Goal: Find specific page/section: Find specific page/section

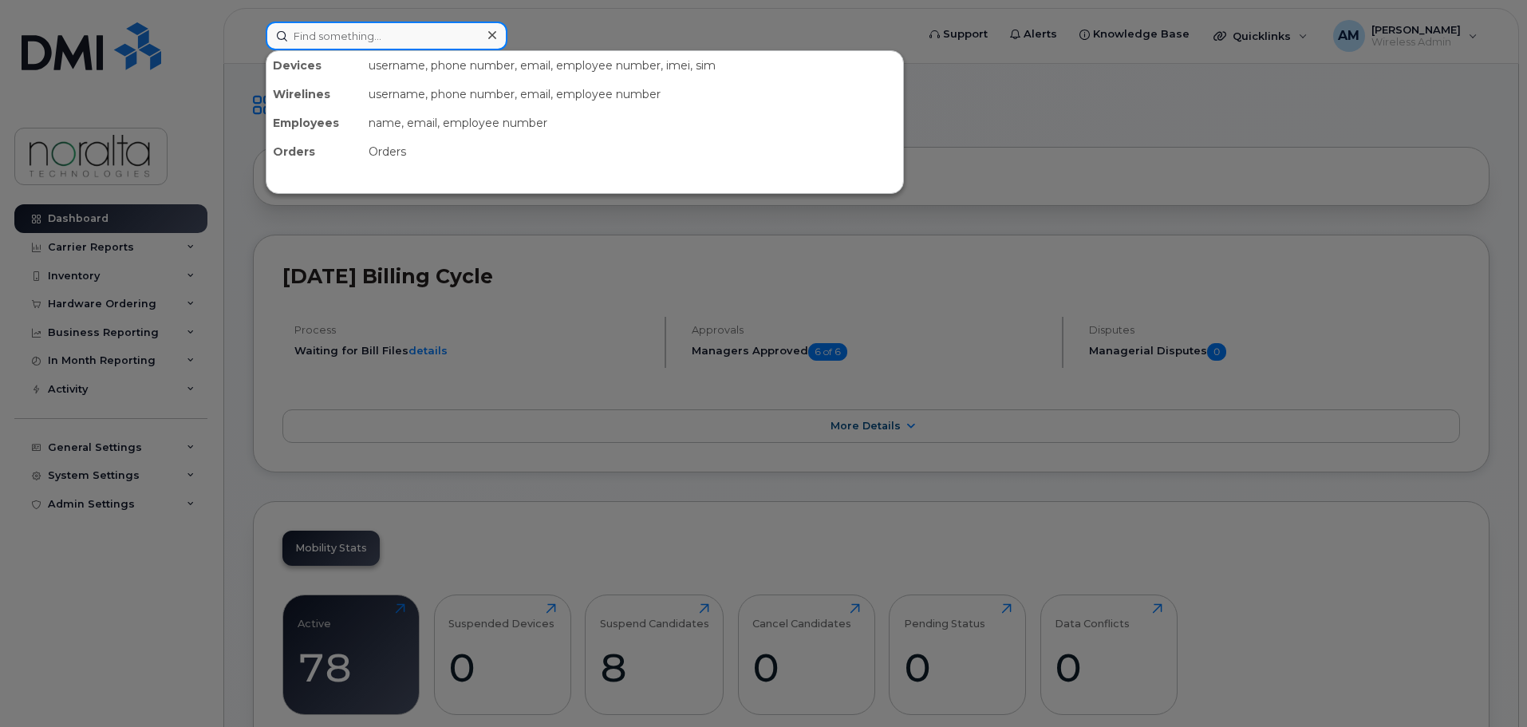
paste input "3067534285"
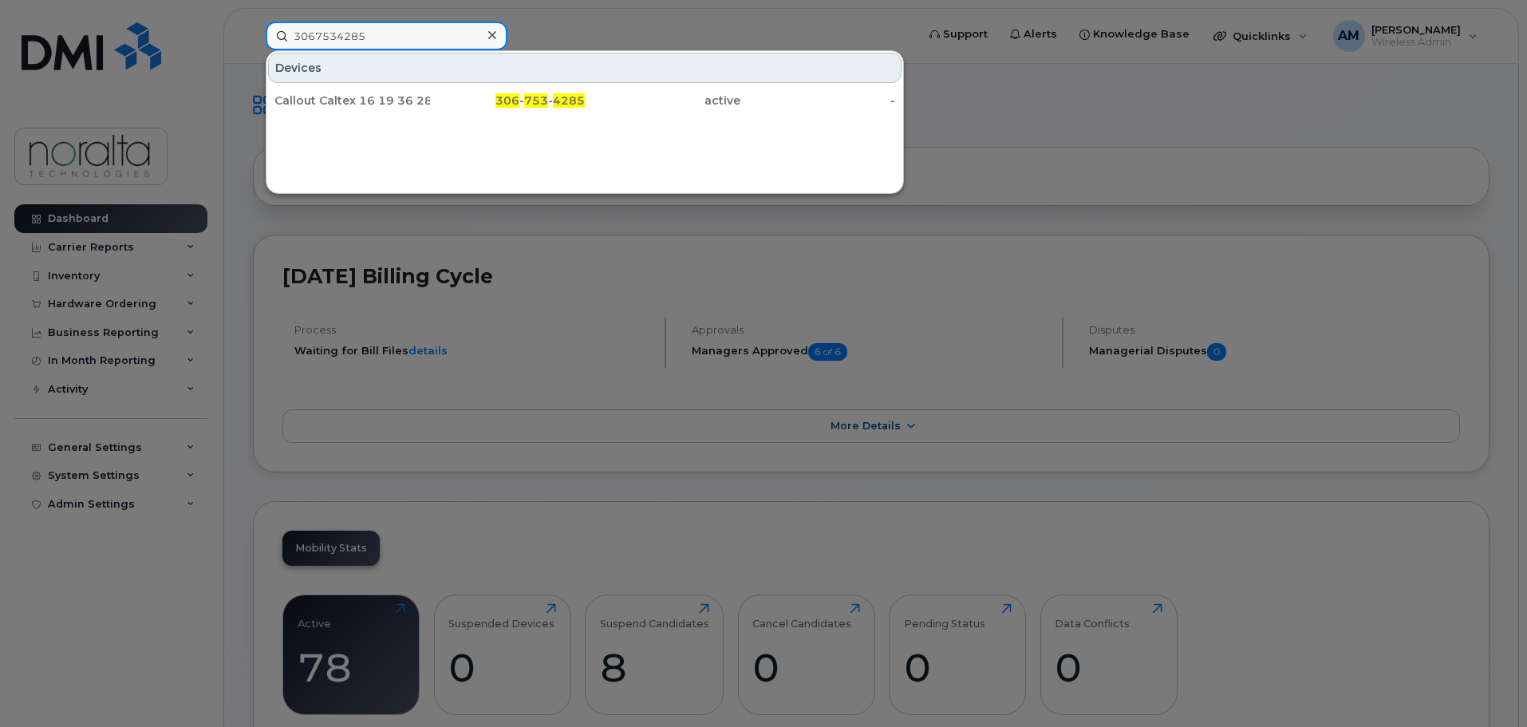
type input "3067534285"
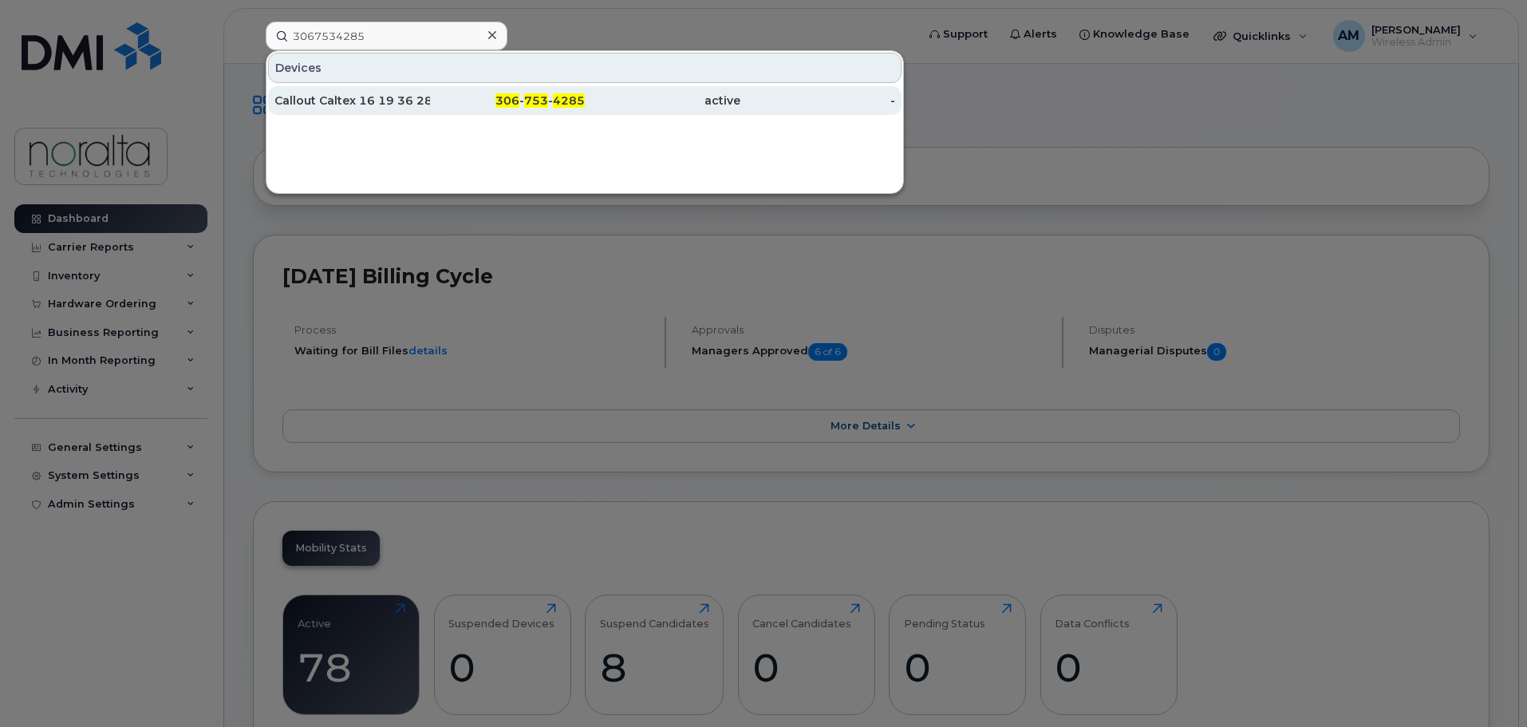
click at [392, 95] on div "Callout Caltex 16 19 36 28 W3" at bounding box center [352, 101] width 156 height 16
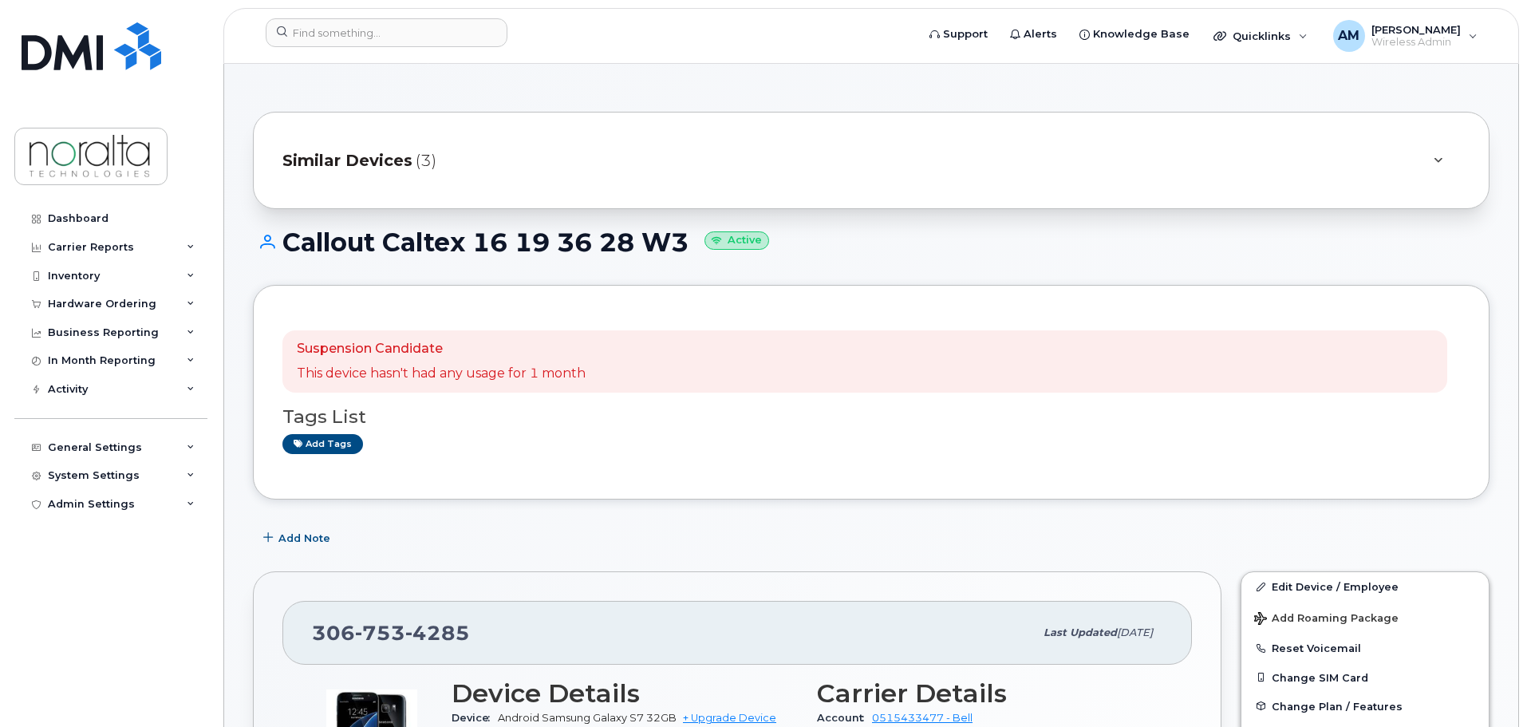
drag, startPoint x: 287, startPoint y: 241, endPoint x: 686, endPoint y: 234, distance: 398.9
click at [686, 234] on h1 "Callout Caltex 16 19 36 28 W3 Active" at bounding box center [871, 242] width 1236 height 28
copy h1 "Callout Caltex 16 19 36 28 W3"
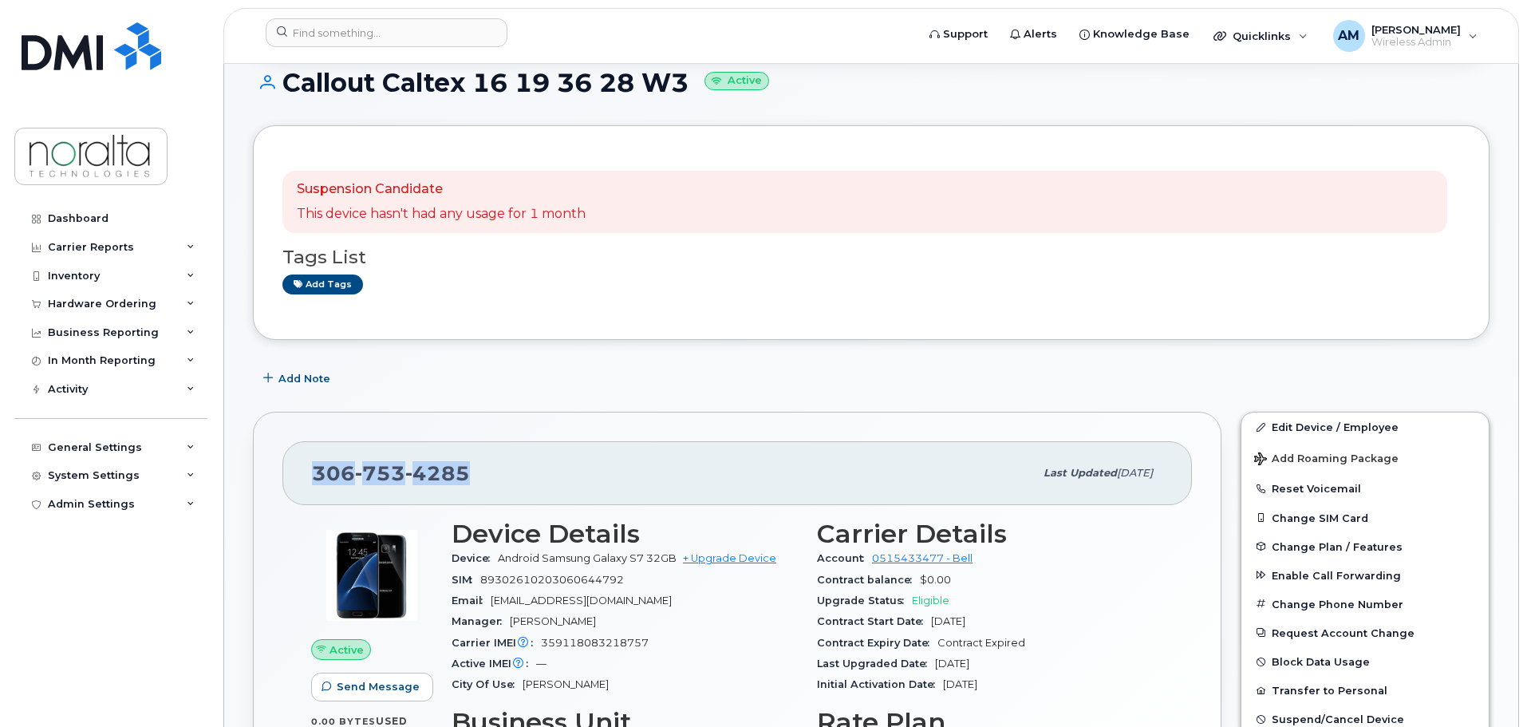
drag, startPoint x: 468, startPoint y: 472, endPoint x: 318, endPoint y: 473, distance: 150.0
click at [318, 473] on span "306 753 4285" at bounding box center [391, 473] width 158 height 24
copy span "306 753 4285"
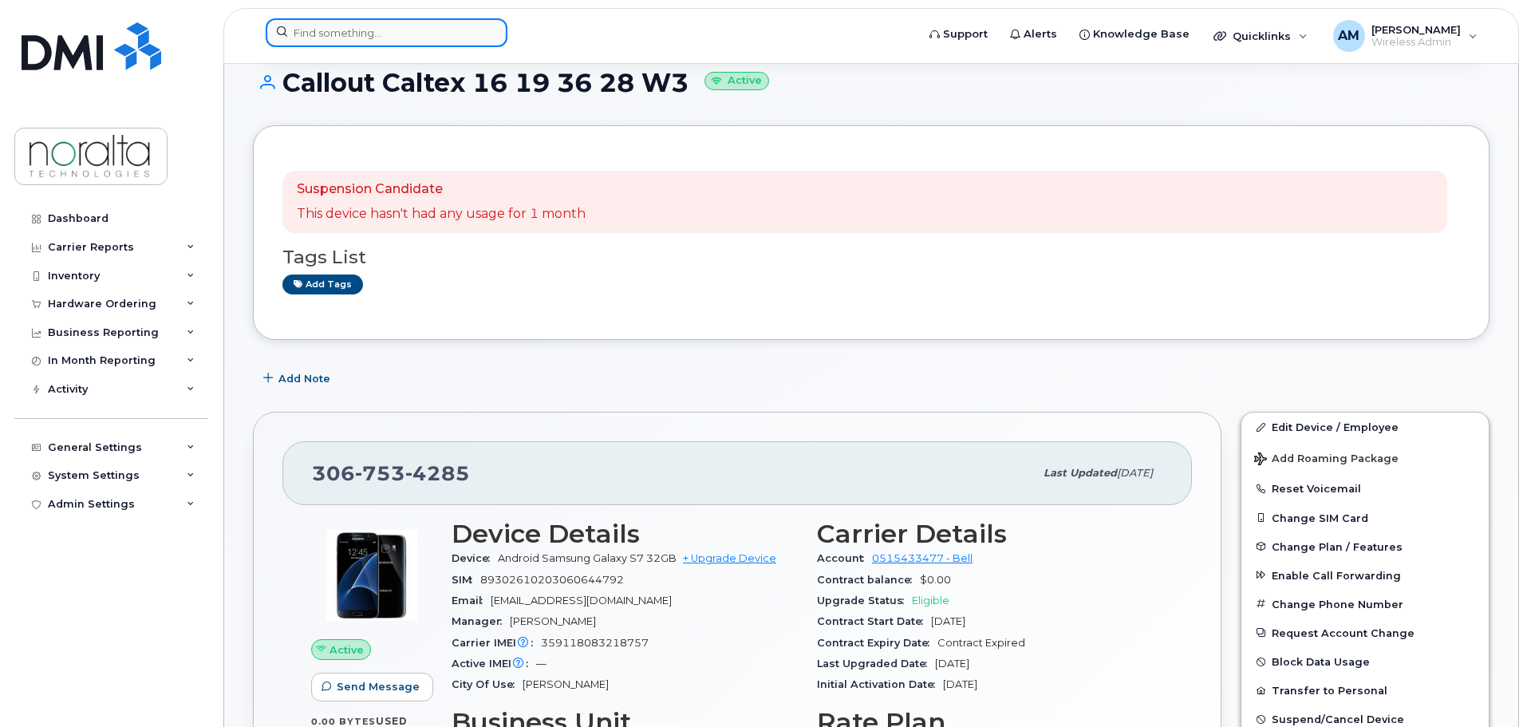
click at [381, 32] on input at bounding box center [387, 32] width 242 height 29
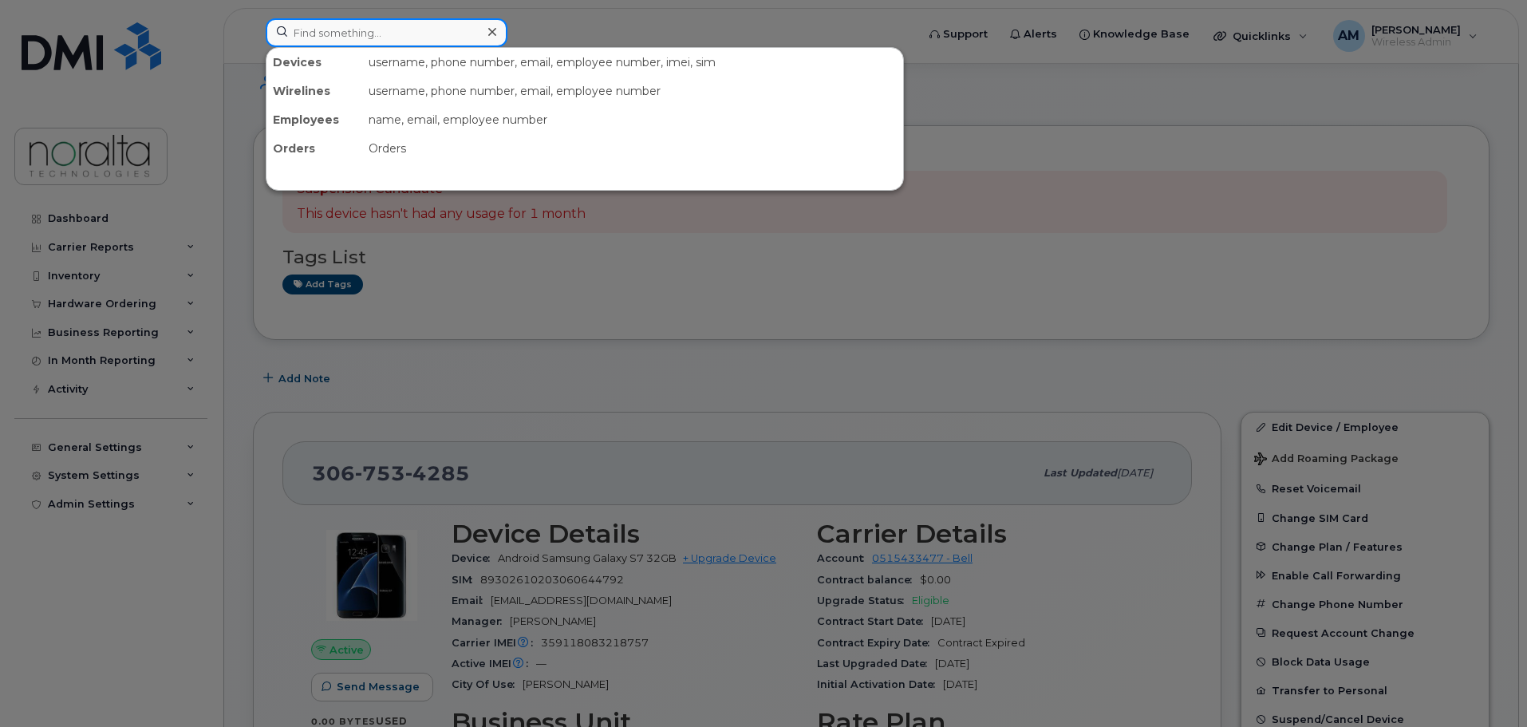
paste input "4034581872"
type input "4034581872"
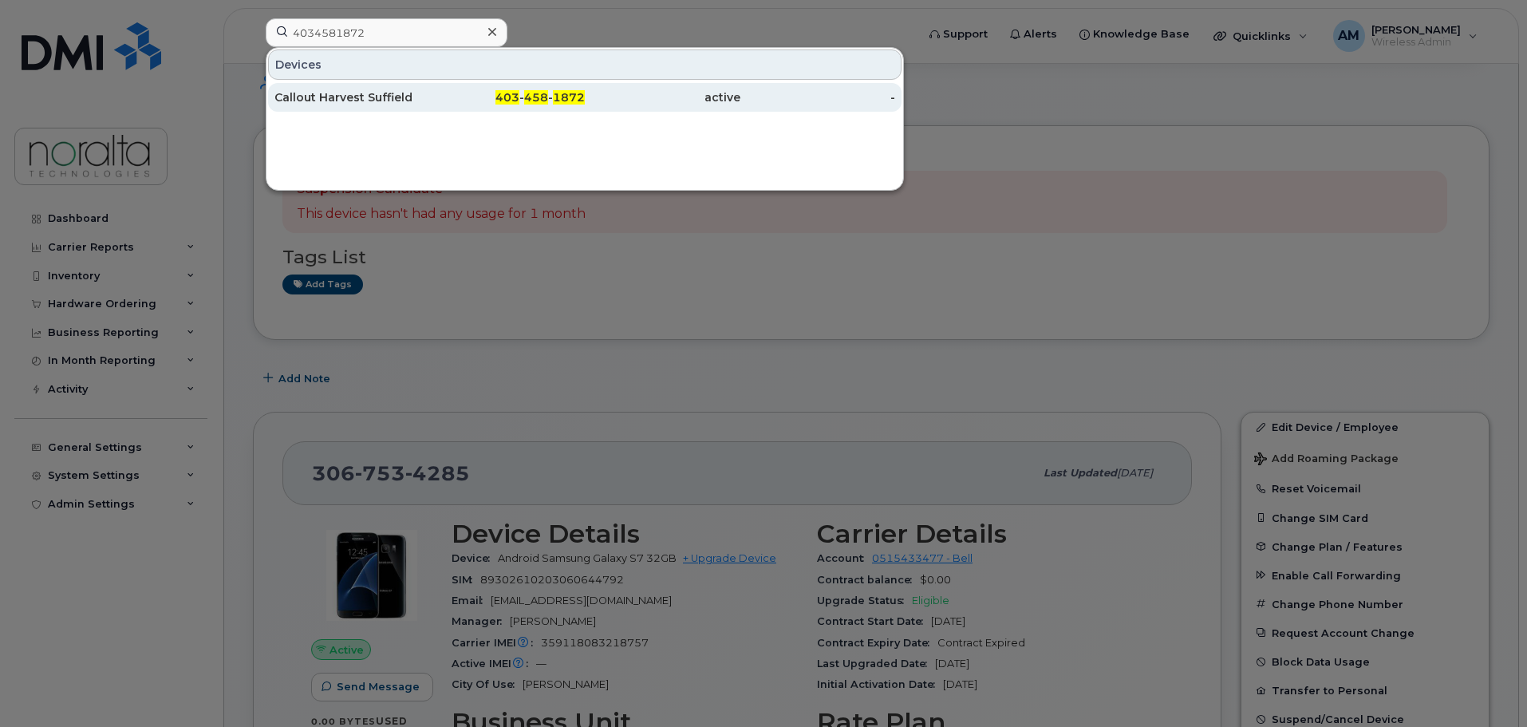
click at [361, 94] on div "Callout Harvest Suffield" at bounding box center [352, 97] width 156 height 16
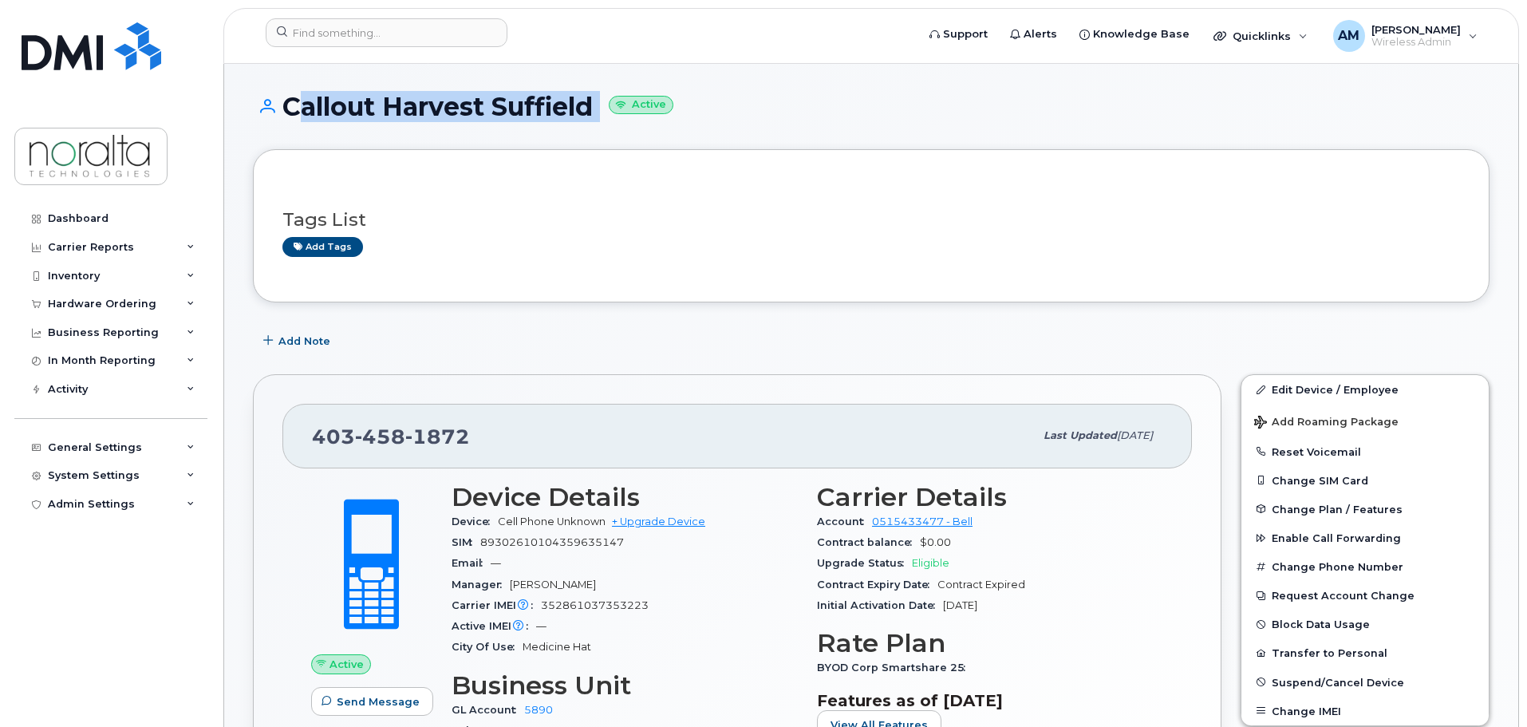
drag, startPoint x: 289, startPoint y: 108, endPoint x: 608, endPoint y: 108, distance: 319.0
click at [608, 108] on h1 "Callout Harvest Suffield Active" at bounding box center [871, 107] width 1236 height 28
copy h1 "Callout Harvest Suffield"
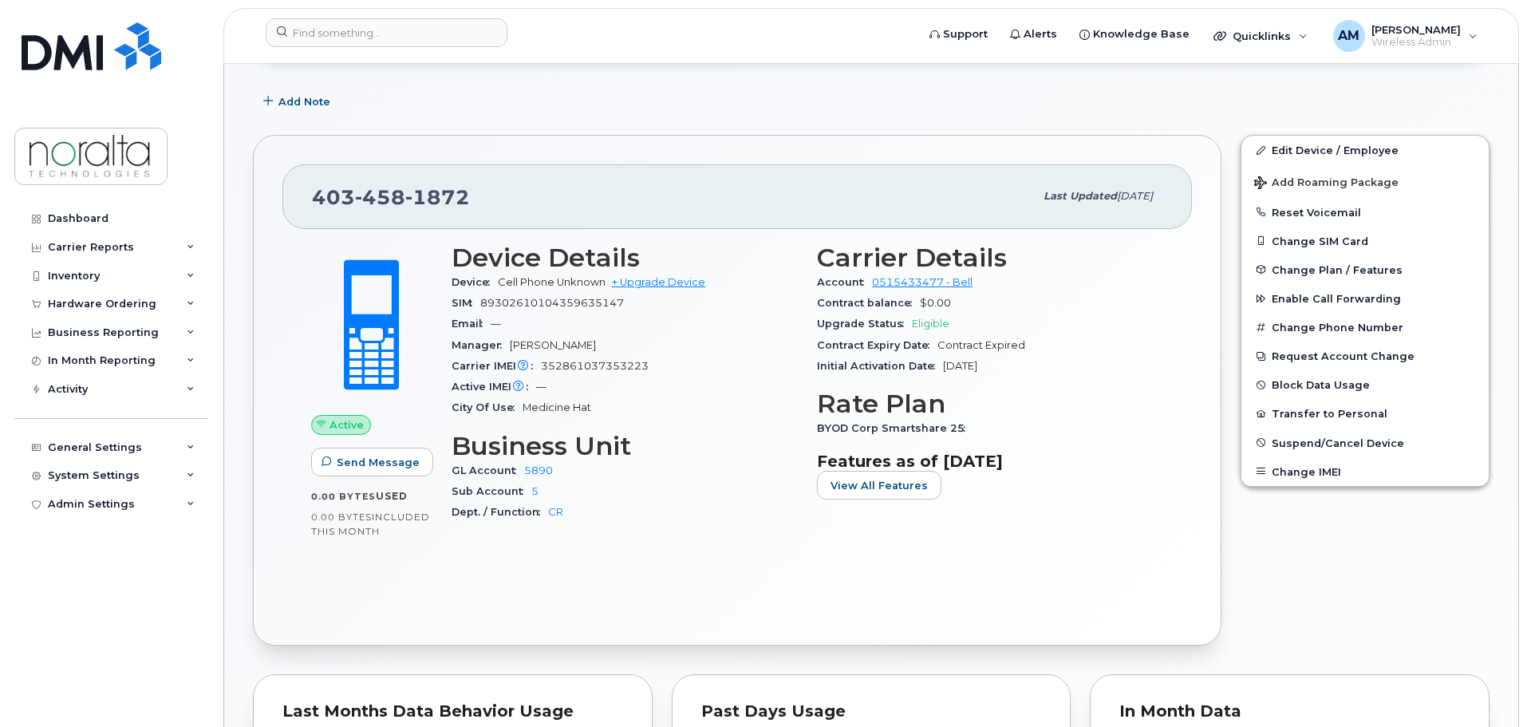
scroll to position [319, 0]
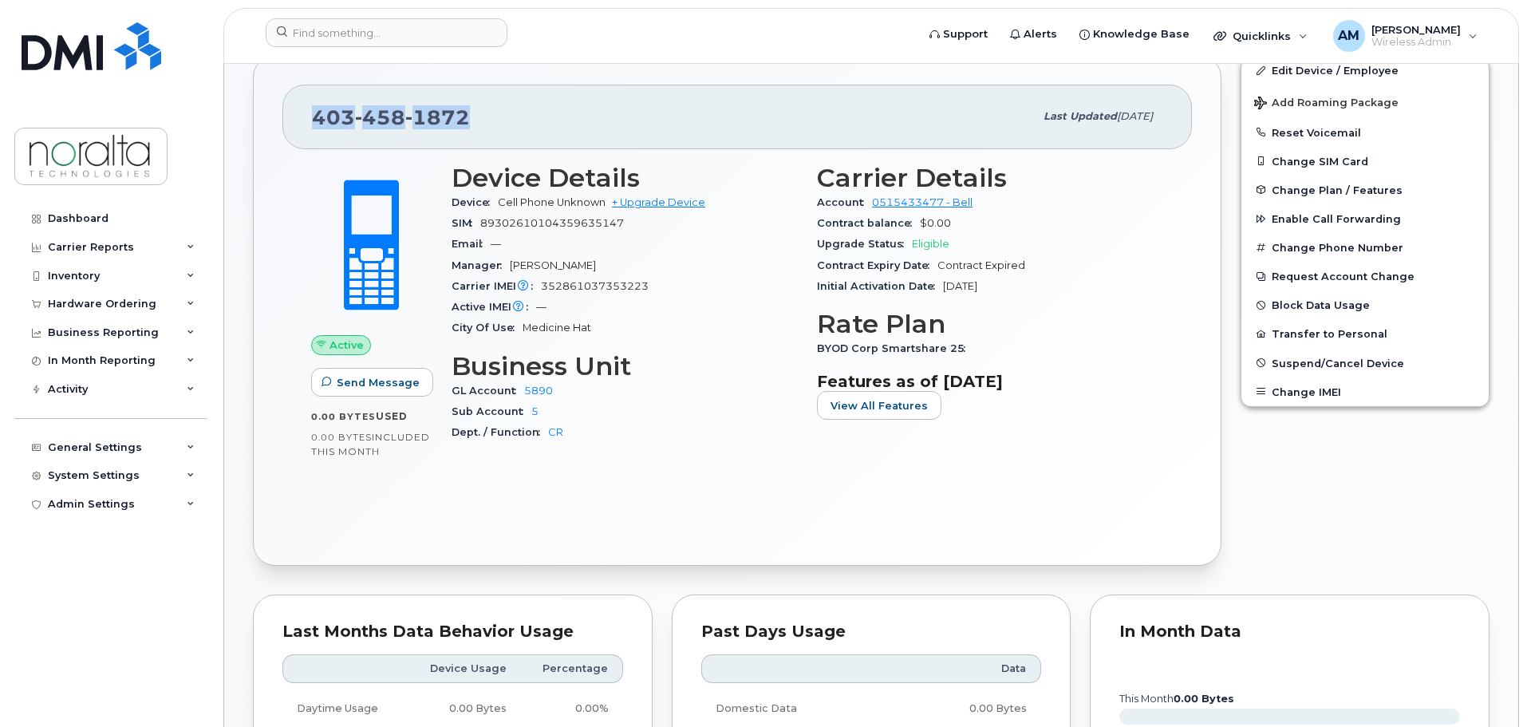
drag, startPoint x: 319, startPoint y: 122, endPoint x: 471, endPoint y: 117, distance: 152.4
click at [471, 117] on div "403 458 1872" at bounding box center [673, 116] width 722 height 33
copy span "403 458 1872"
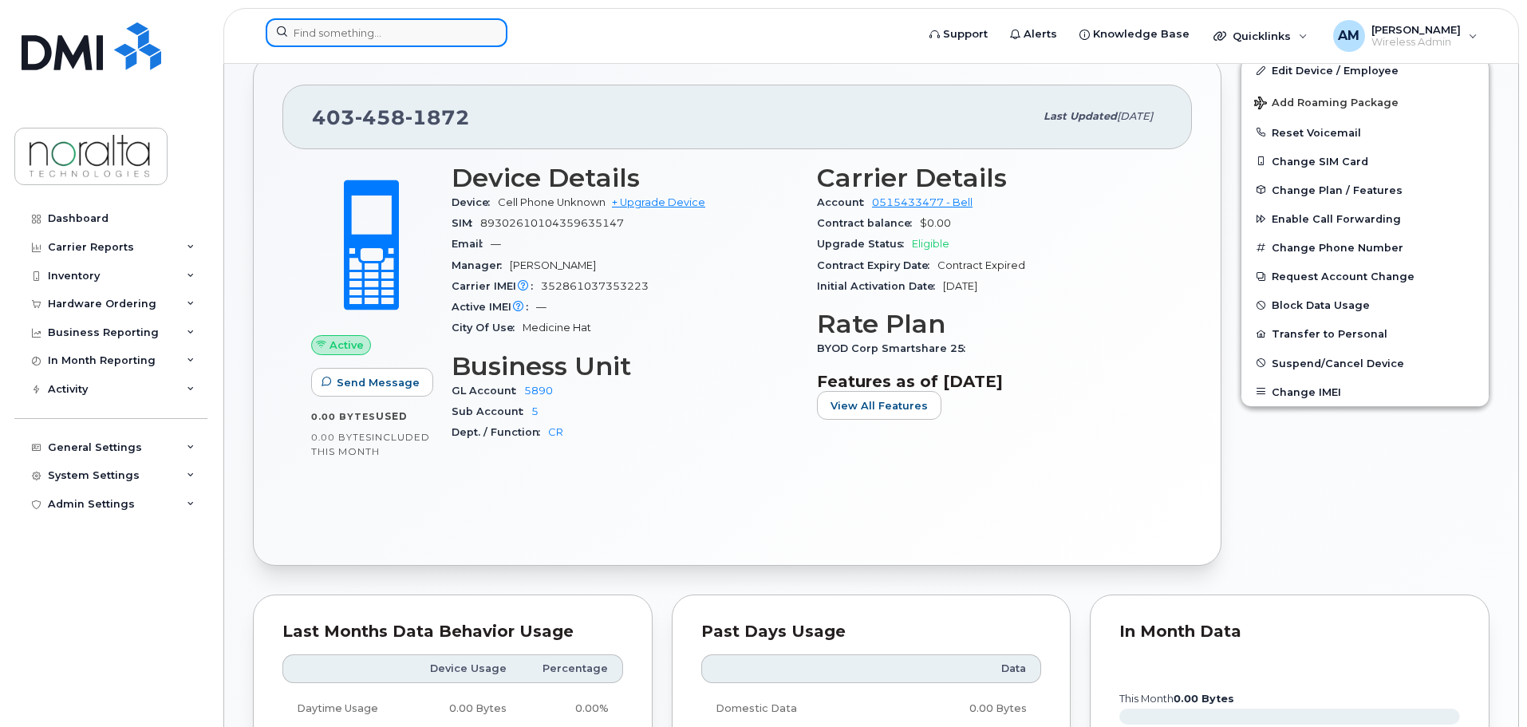
click at [379, 28] on input at bounding box center [387, 32] width 242 height 29
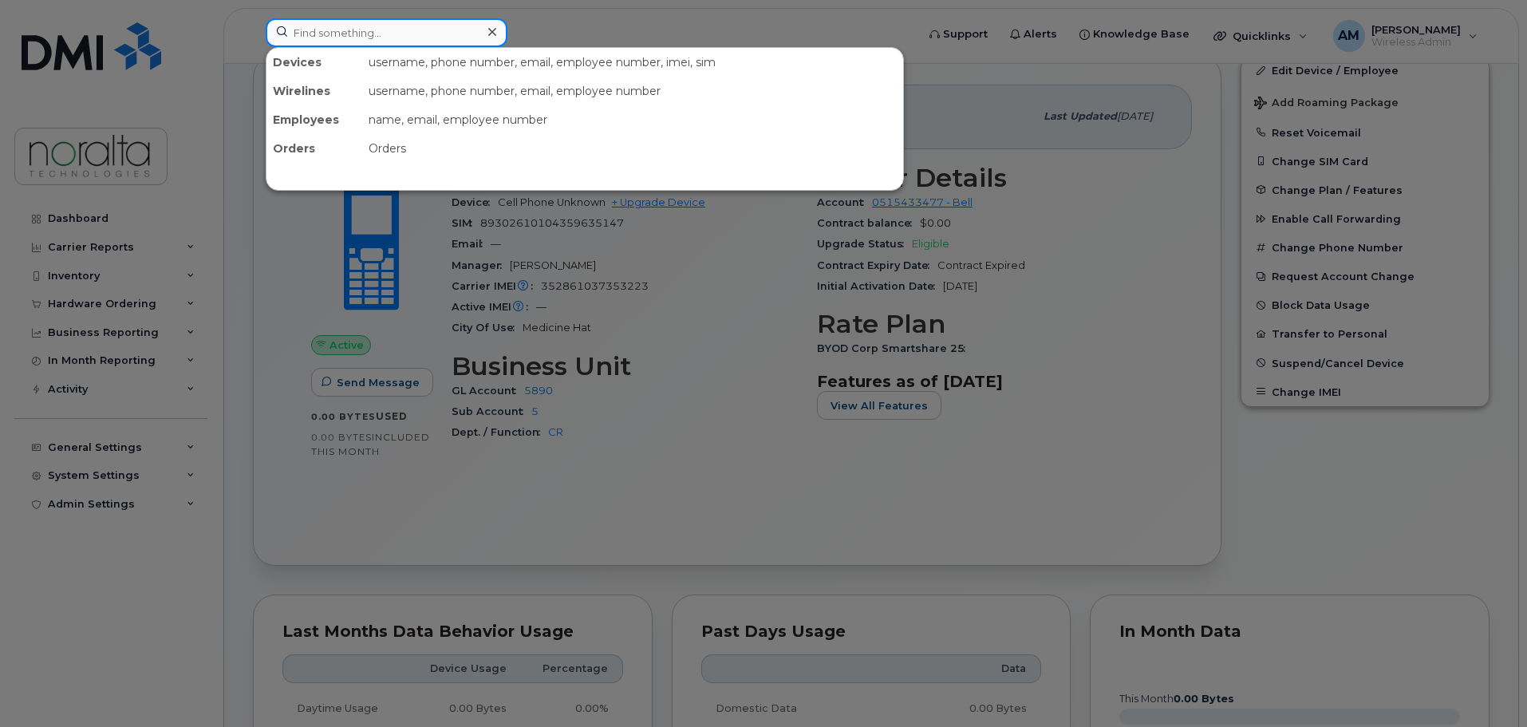
paste input "7802327384"
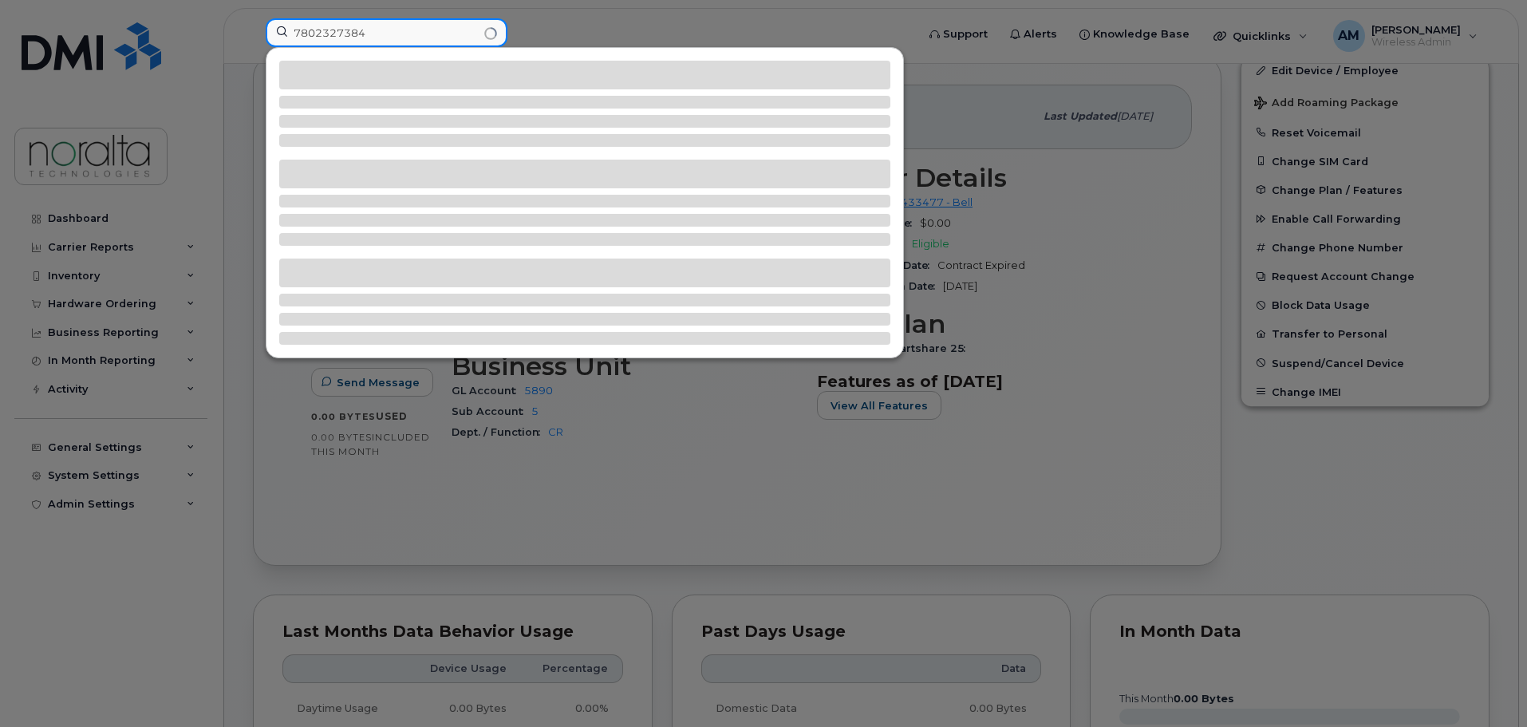
type input "7802327384"
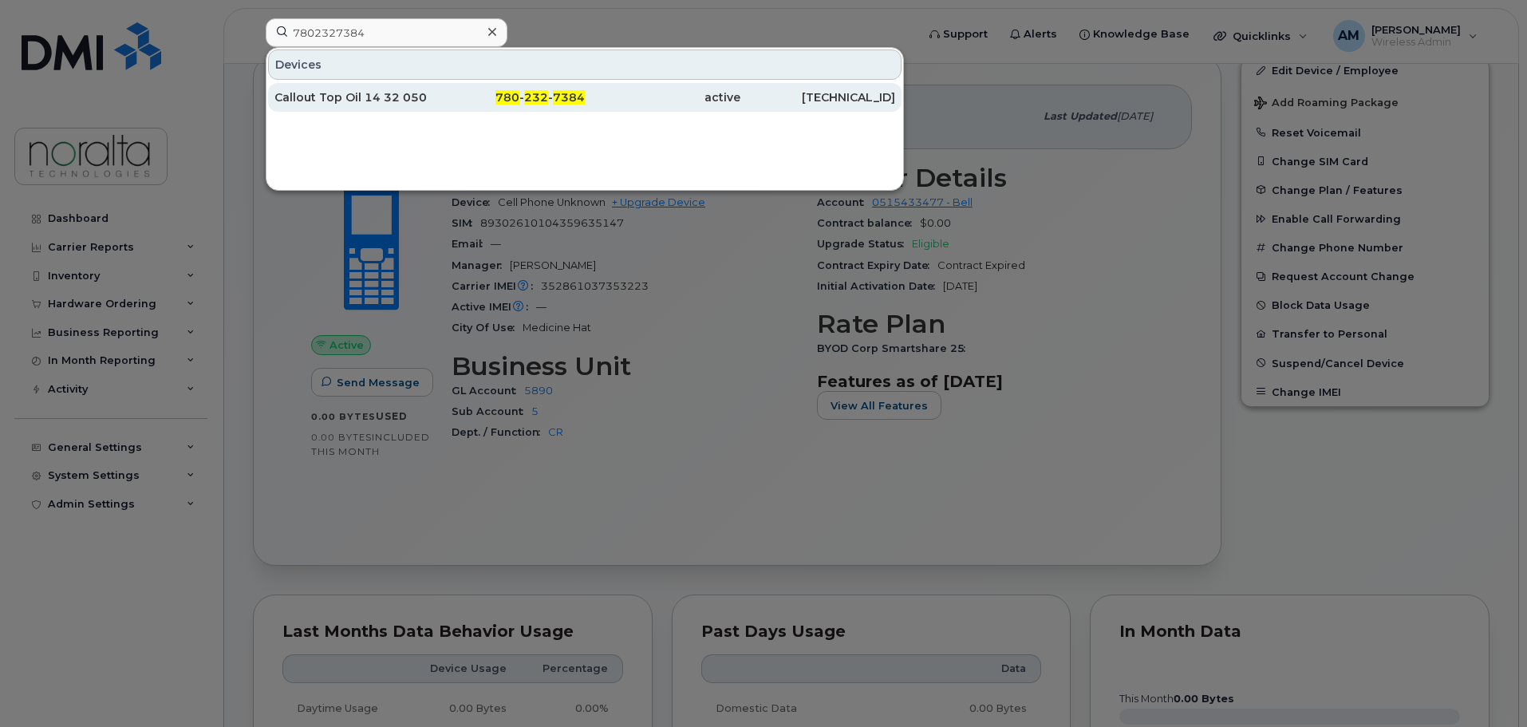
click at [353, 90] on div "Callout Top Oil 14 32 050 02 W4 M" at bounding box center [352, 97] width 156 height 16
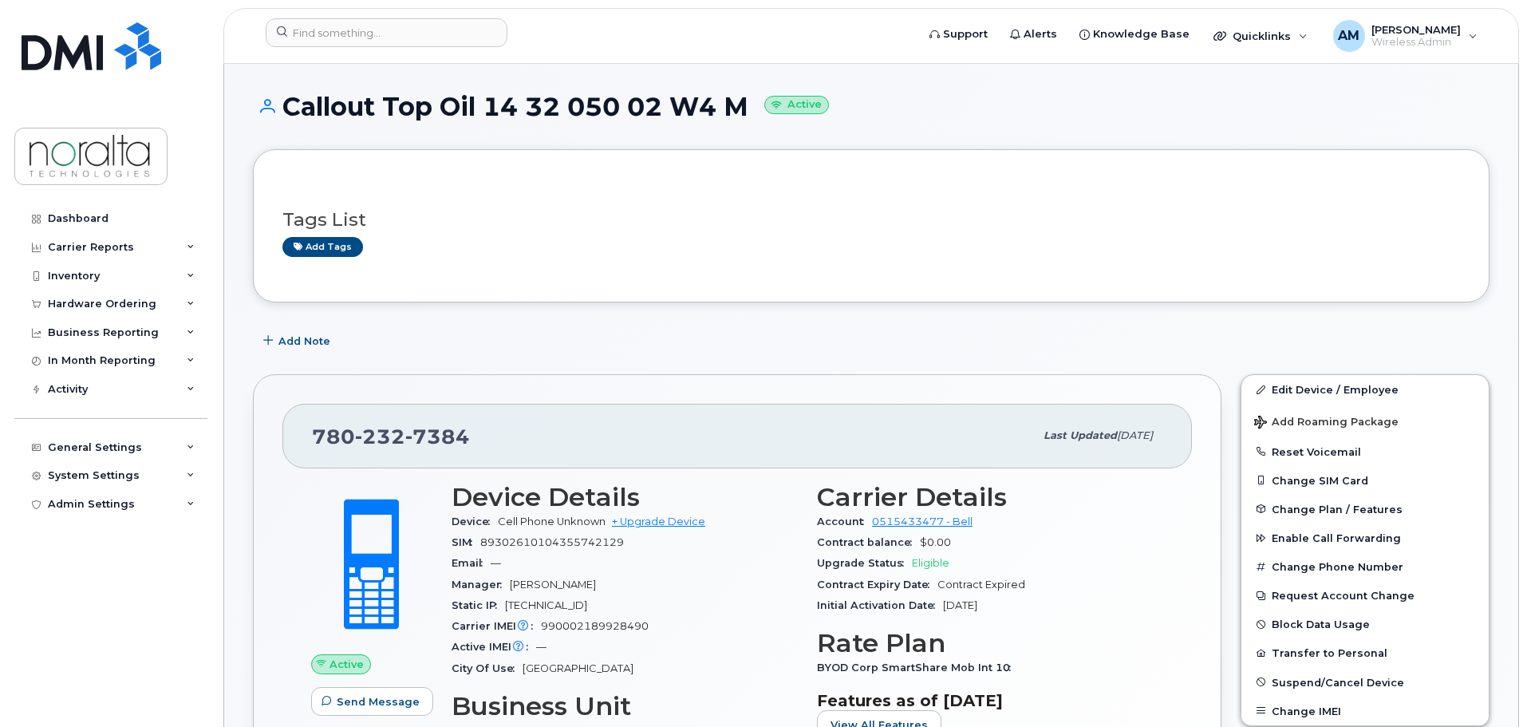
drag, startPoint x: 288, startPoint y: 106, endPoint x: 742, endPoint y: 115, distance: 453.9
click at [742, 115] on h1 "Callout Top Oil 14 32 050 02 W4 M Active" at bounding box center [871, 107] width 1236 height 28
copy h1 "Callout Top Oil 14 32 050 02 W4 M"
drag, startPoint x: 313, startPoint y: 439, endPoint x: 473, endPoint y: 437, distance: 160.3
click at [473, 437] on div "780 232 7384" at bounding box center [673, 435] width 722 height 33
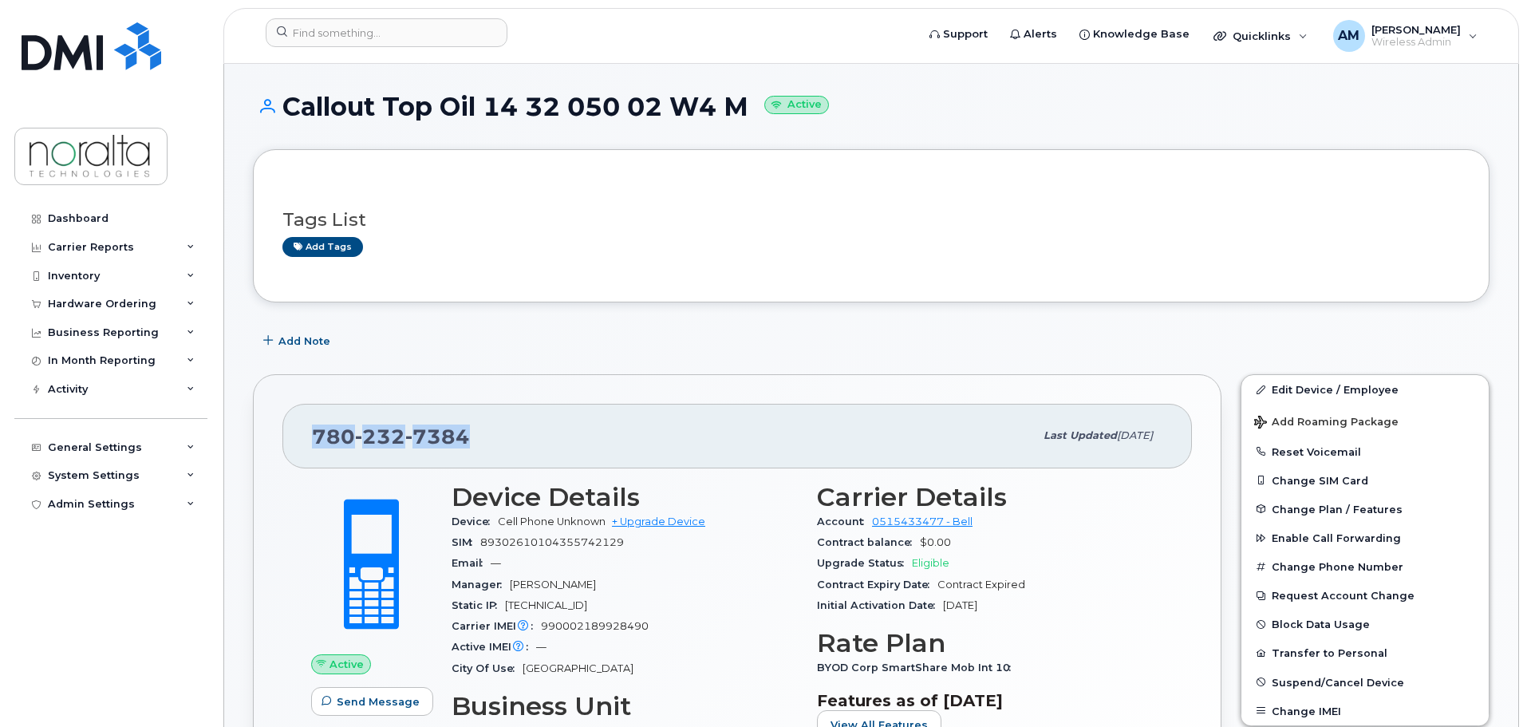
copy span "780 232 7384"
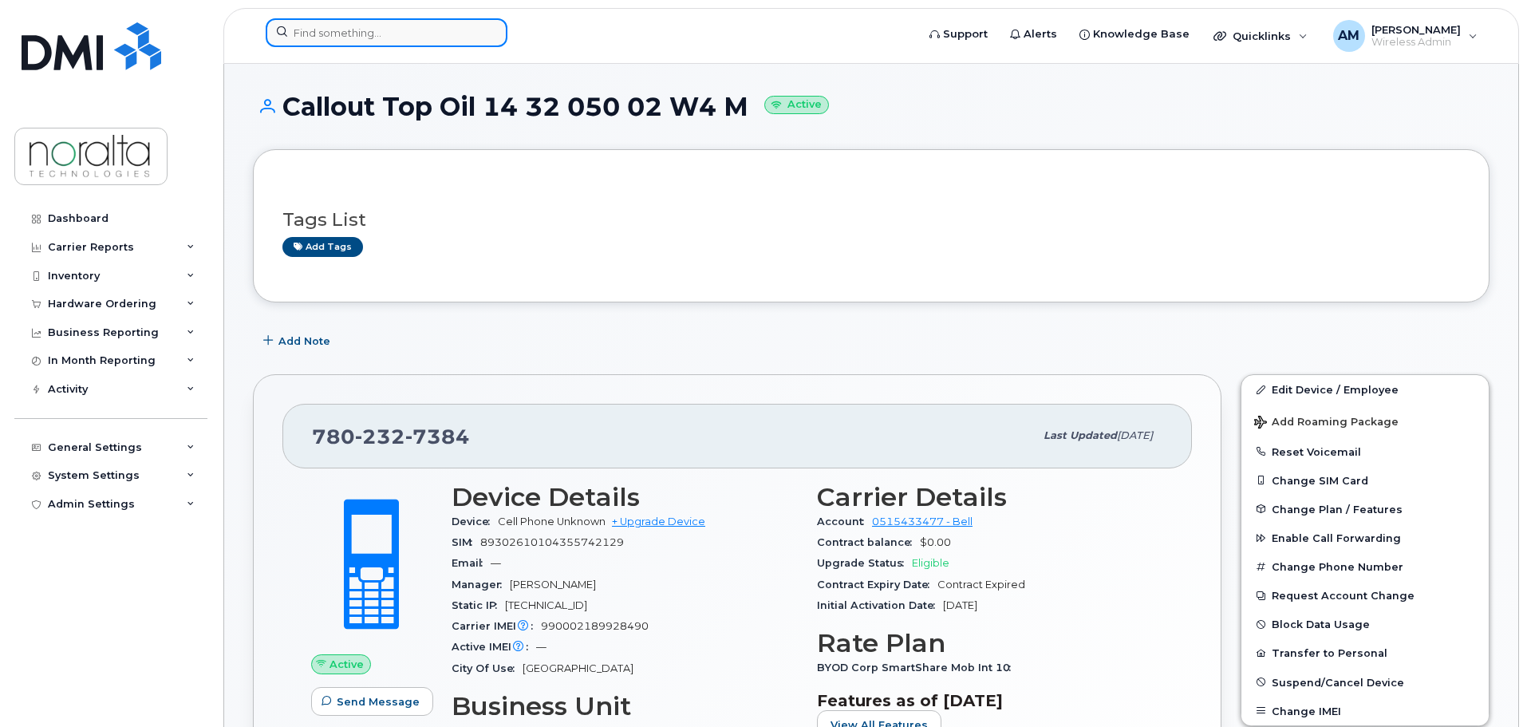
click at [371, 41] on input at bounding box center [387, 32] width 242 height 29
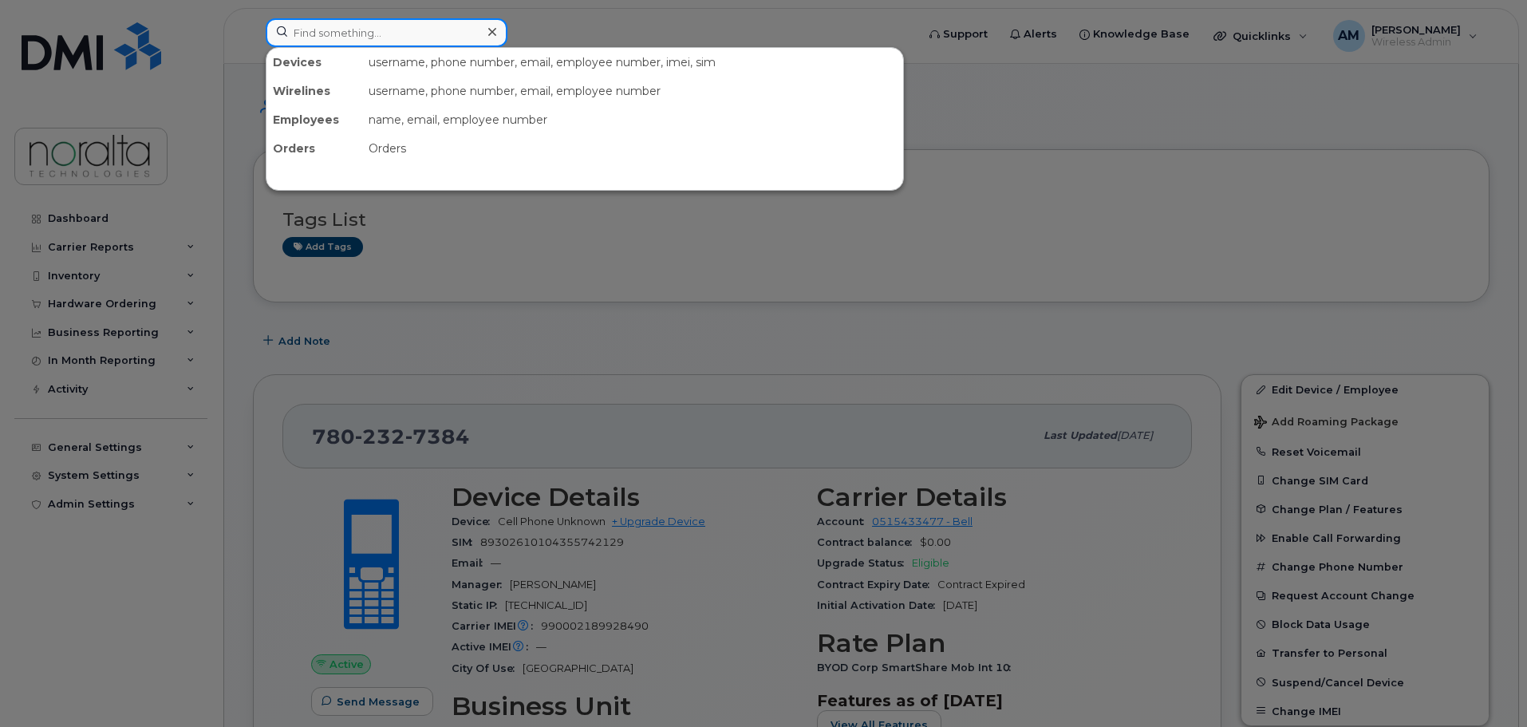
paste input "7806496463"
type input "7806496463"
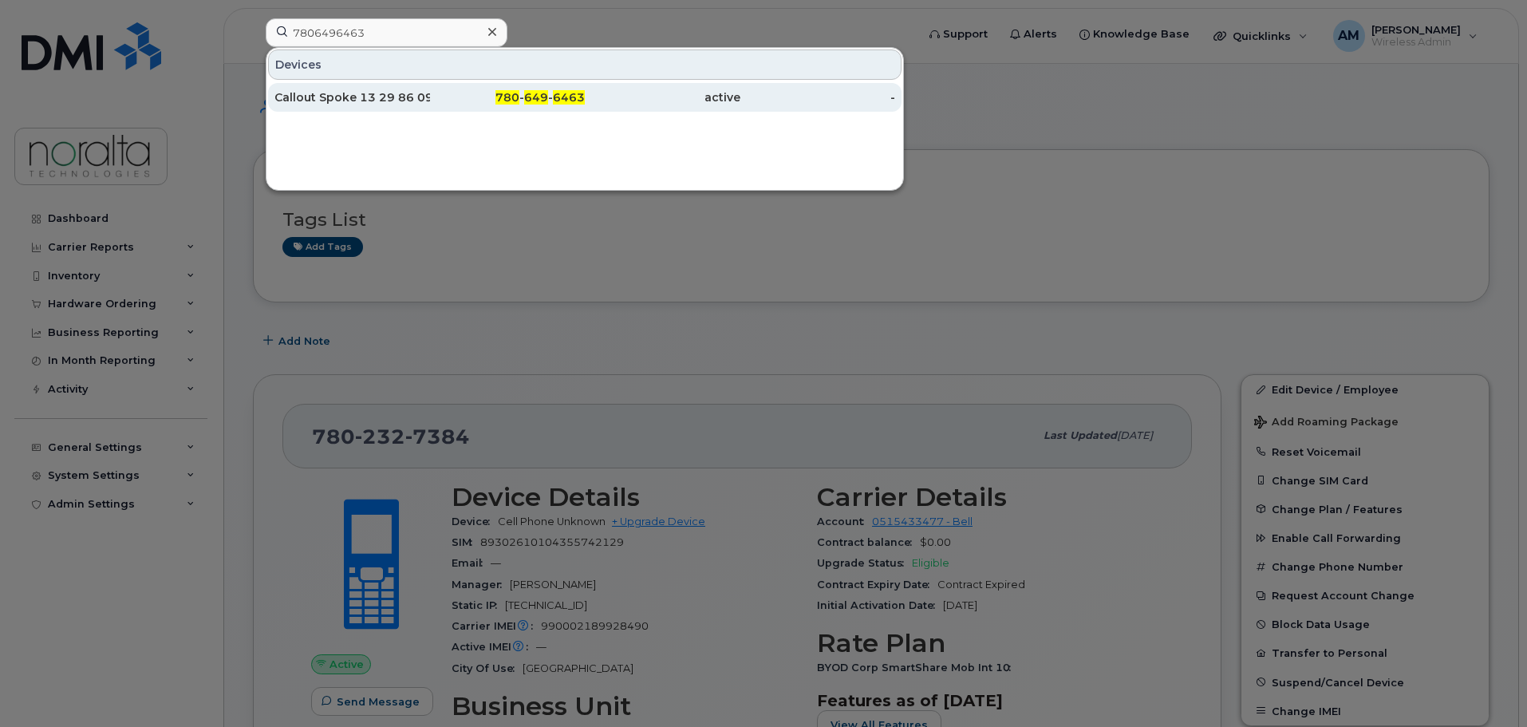
click at [371, 99] on div "Callout Spoke 13 29 86 09 W5" at bounding box center [352, 97] width 156 height 16
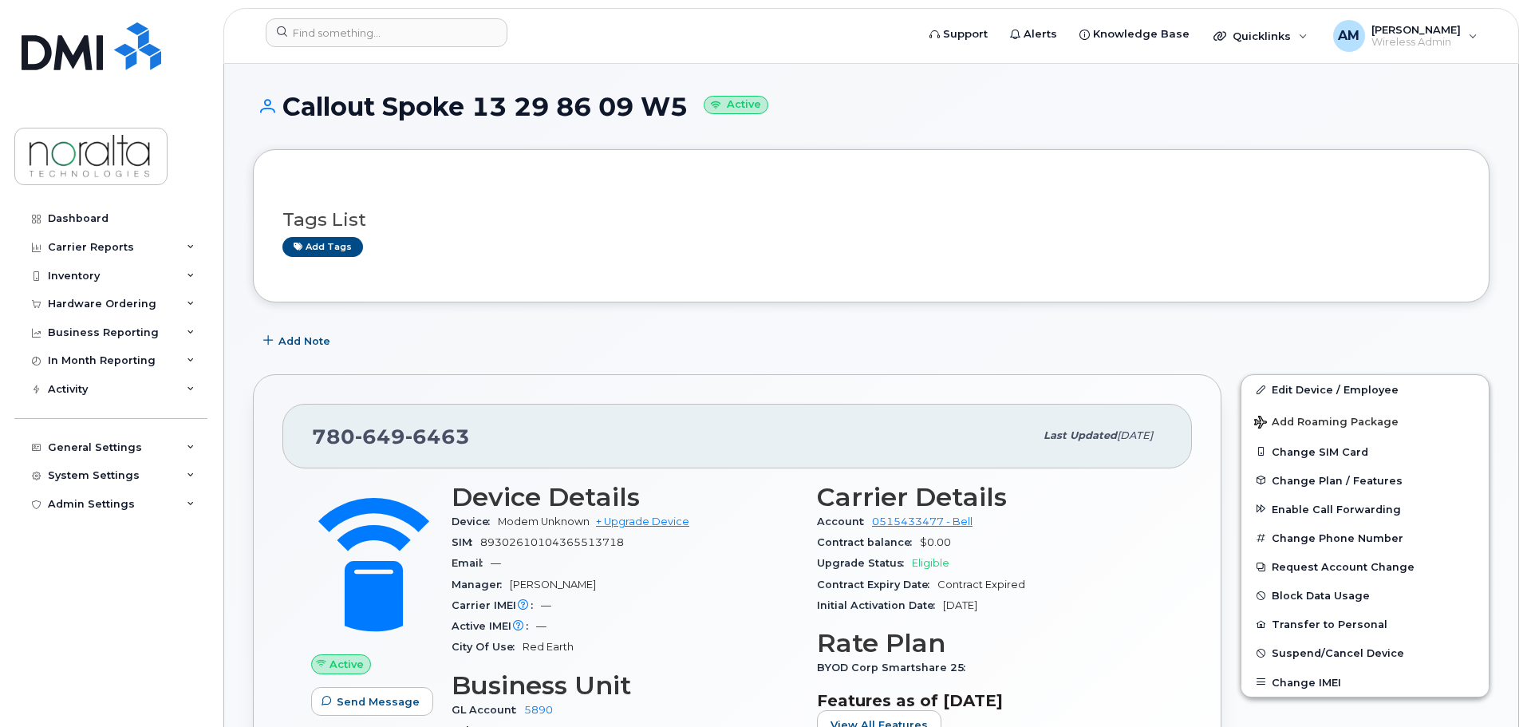
drag, startPoint x: 287, startPoint y: 111, endPoint x: 687, endPoint y: 106, distance: 399.6
click at [687, 106] on h1 "Callout Spoke 13 29 86 09 W5 Active" at bounding box center [871, 107] width 1236 height 28
copy h1 "Callout Spoke 13 29 86 09 W5"
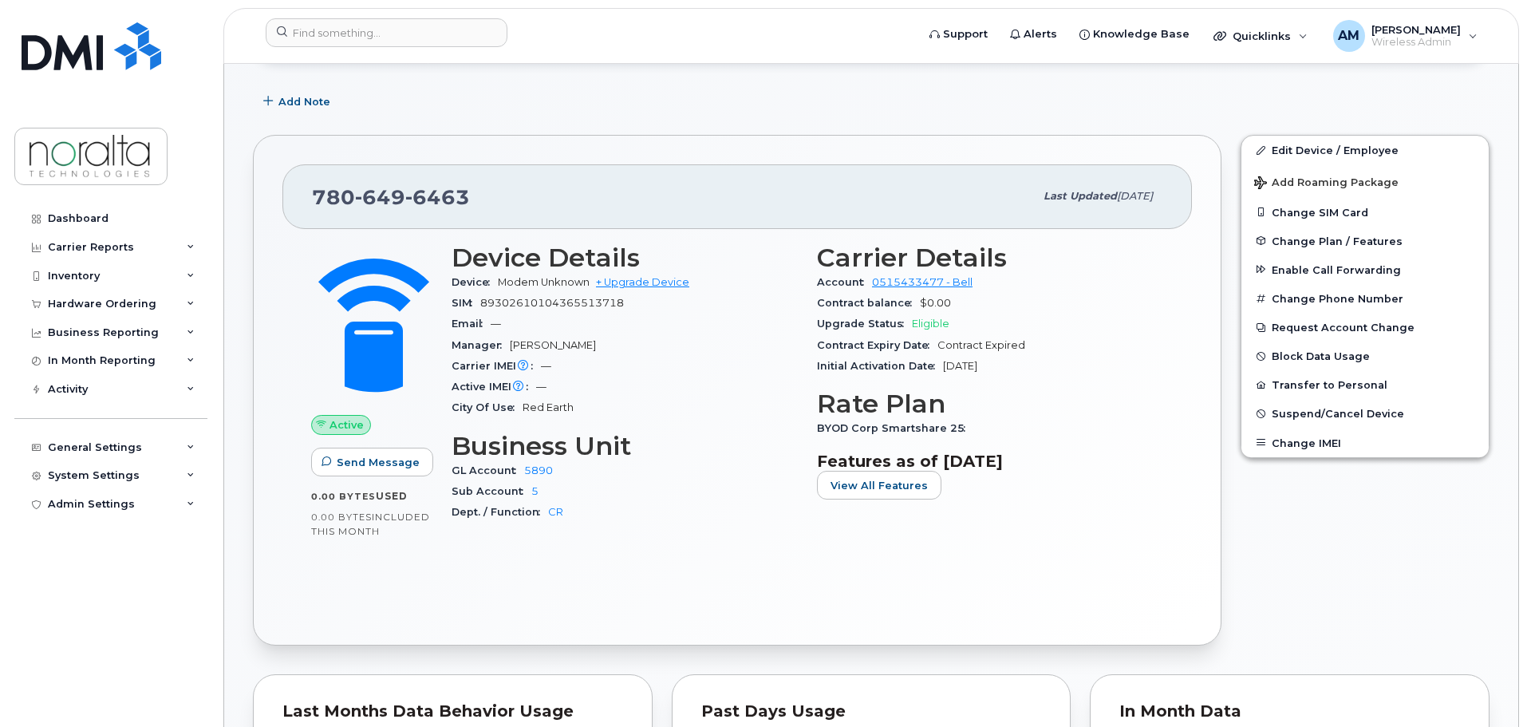
scroll to position [160, 0]
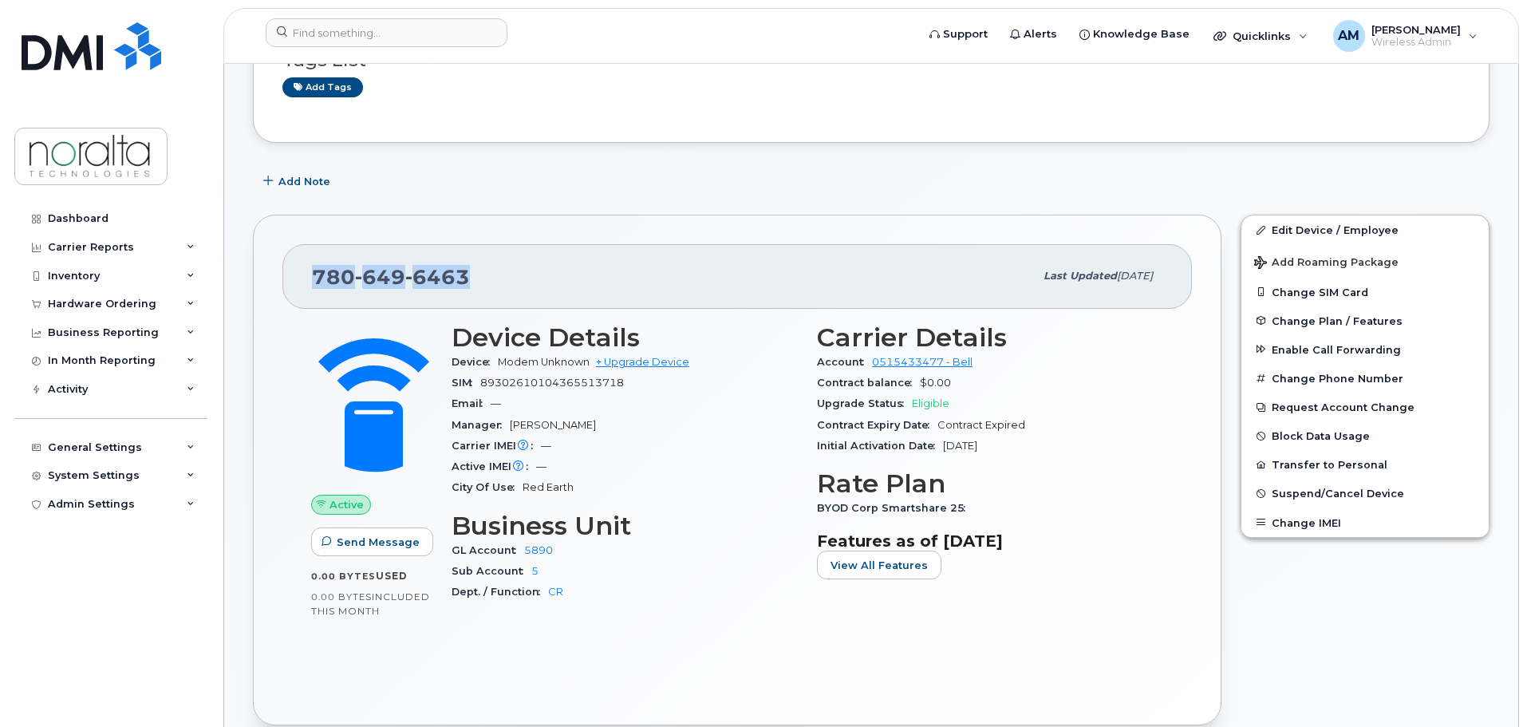
drag, startPoint x: 316, startPoint y: 276, endPoint x: 467, endPoint y: 275, distance: 151.5
click at [467, 275] on span "780 649 6463" at bounding box center [391, 277] width 158 height 24
copy span "780 649 6463"
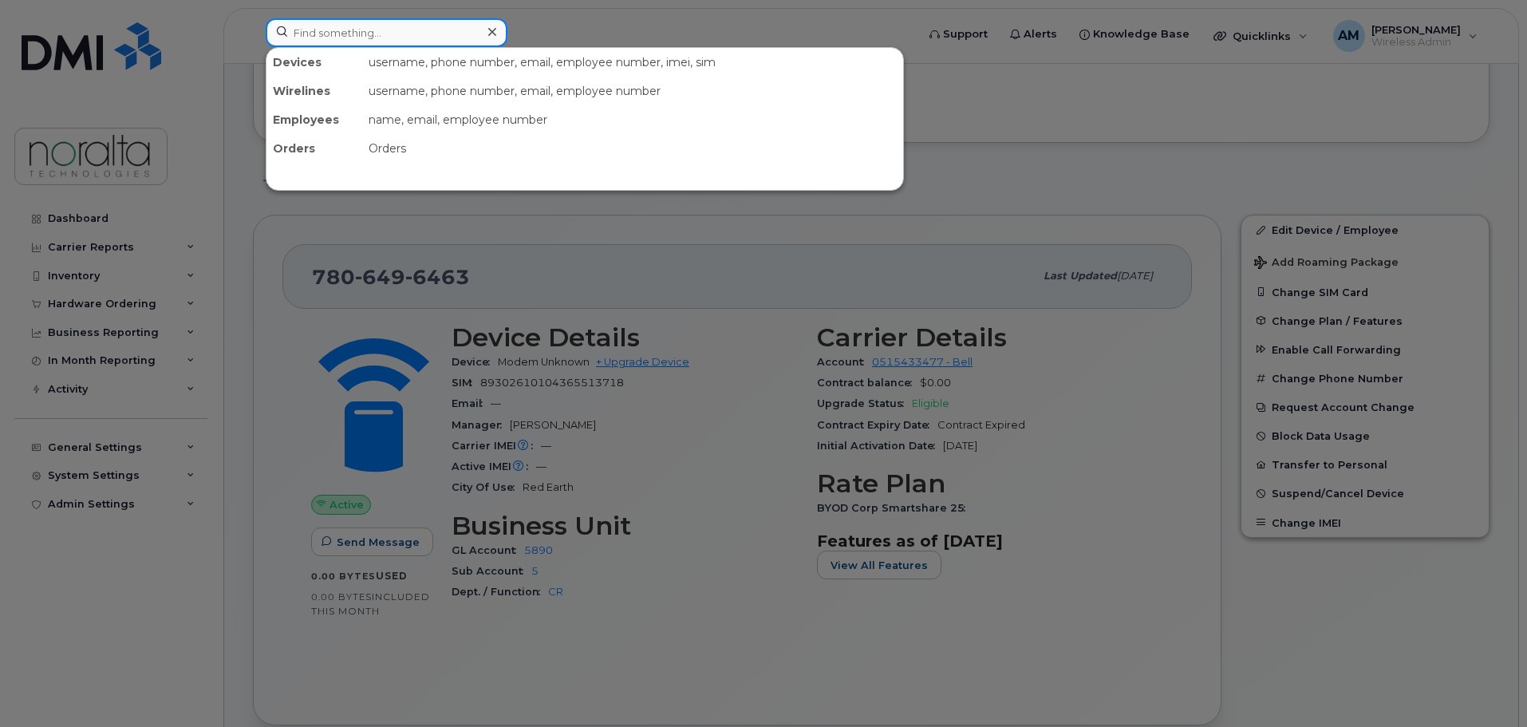
click at [416, 26] on input at bounding box center [387, 32] width 242 height 29
paste input "7806496848"
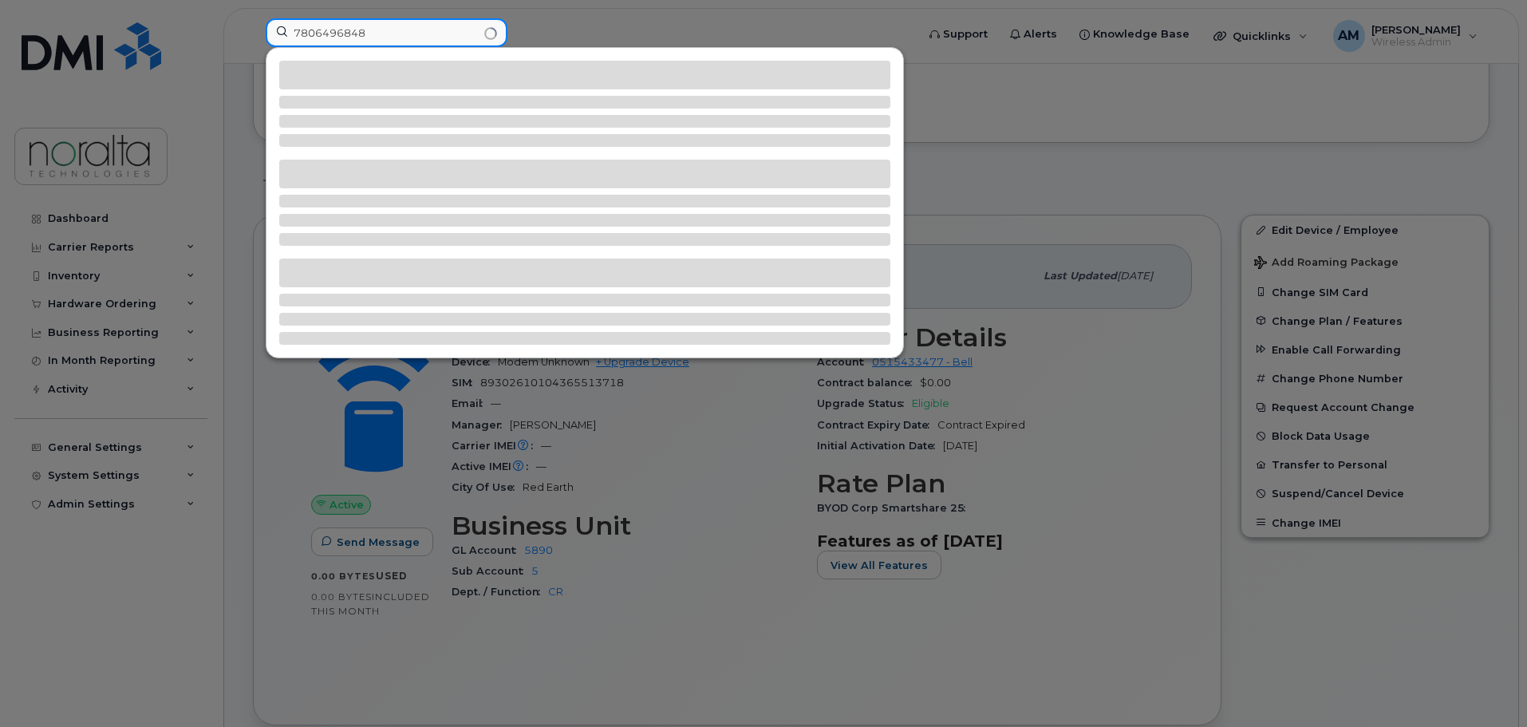
type input "7806496848"
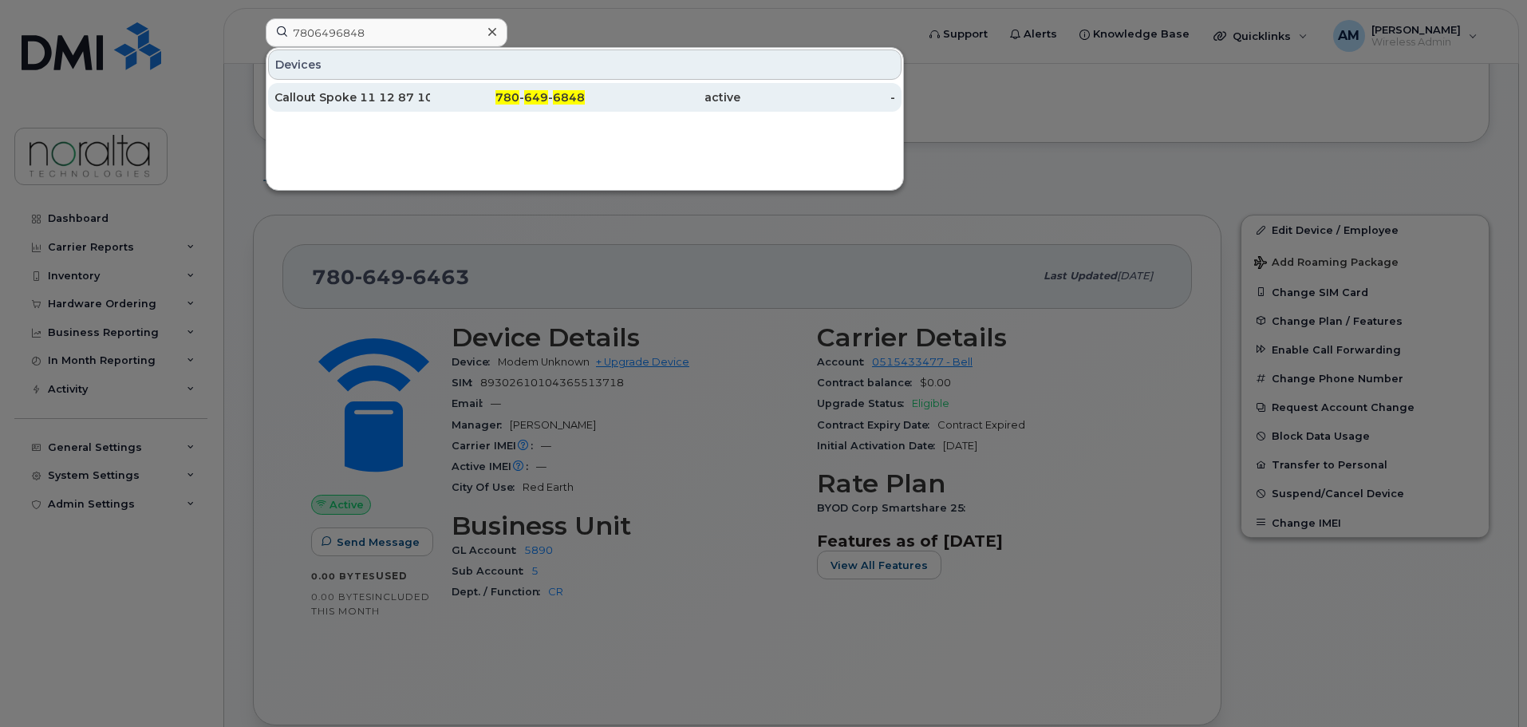
click at [385, 97] on div "Callout Spoke 11 12 87 10 W5" at bounding box center [352, 97] width 156 height 16
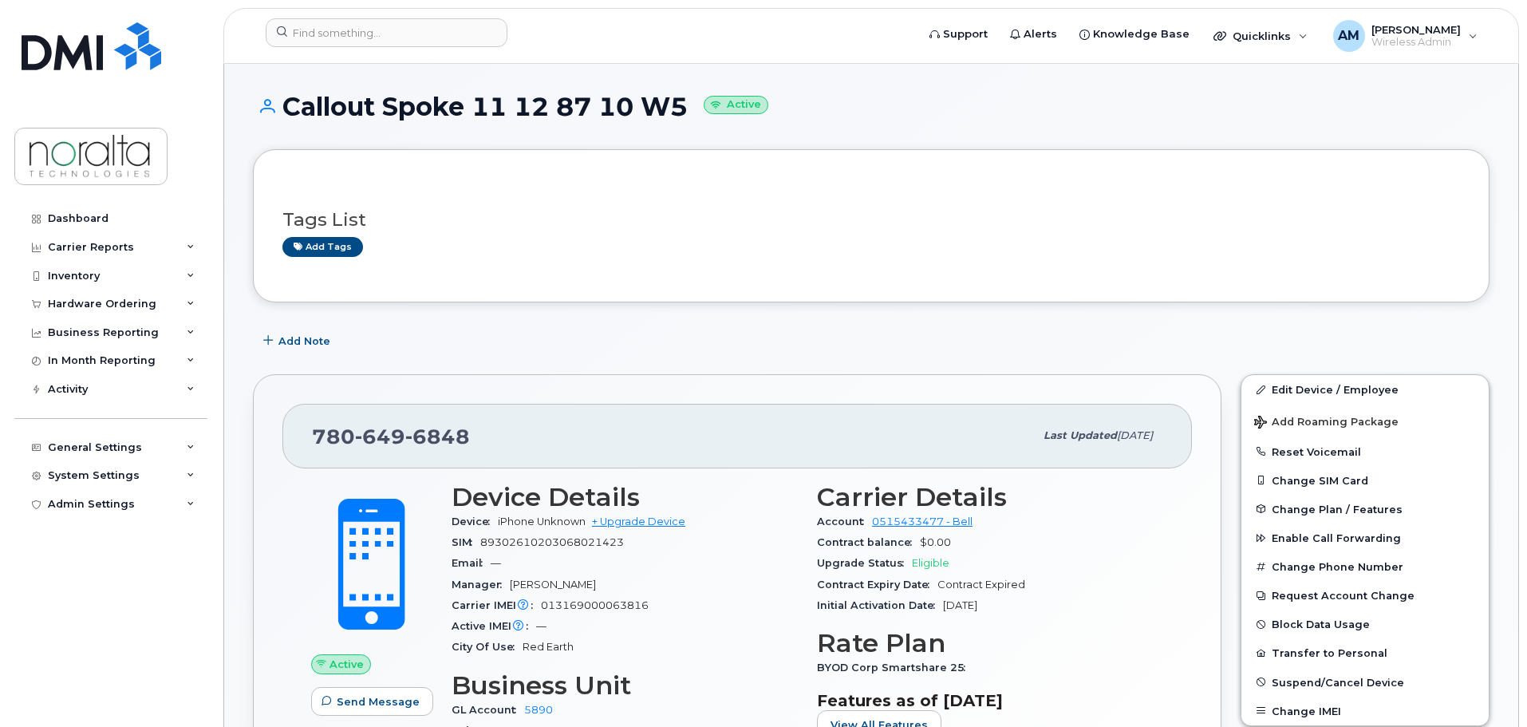
drag, startPoint x: 283, startPoint y: 106, endPoint x: 684, endPoint y: 99, distance: 401.3
click at [684, 99] on h1 "Callout Spoke 11 12 87 10 W5 Active" at bounding box center [871, 107] width 1236 height 28
copy h1 "Callout Spoke 11 12 87 10 W5"
drag, startPoint x: 314, startPoint y: 431, endPoint x: 477, endPoint y: 436, distance: 162.8
click at [477, 436] on div "[PHONE_NUMBER]" at bounding box center [673, 435] width 722 height 33
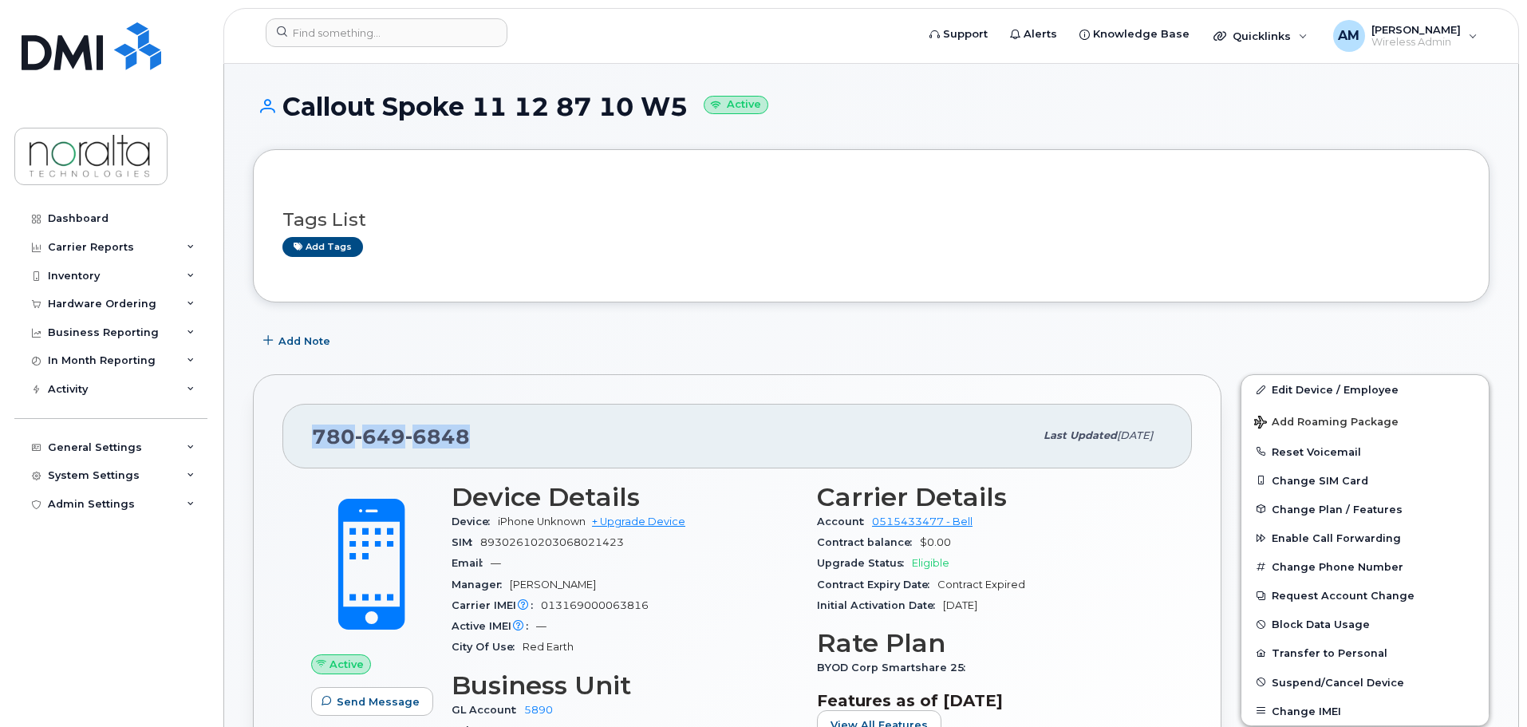
copy span "[PHONE_NUMBER]"
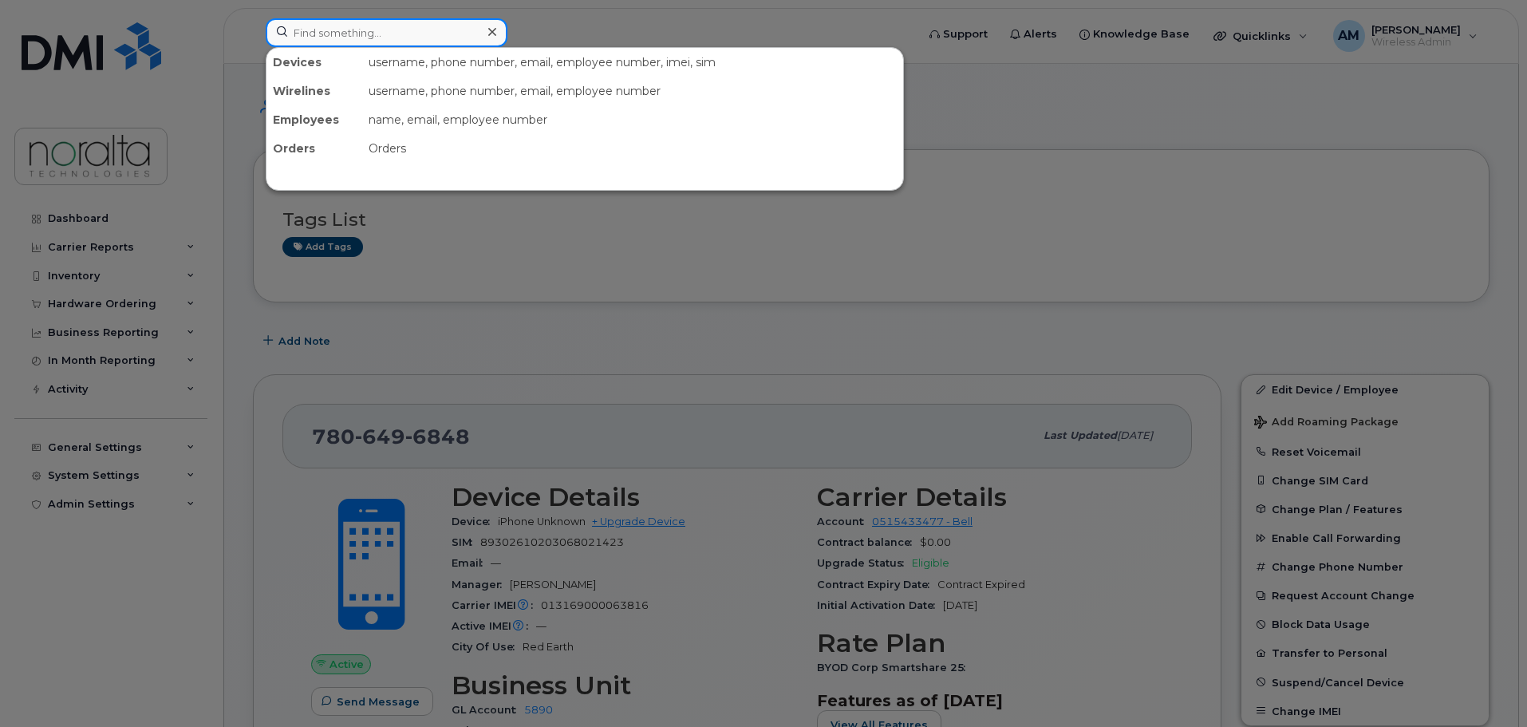
click at [337, 29] on input at bounding box center [387, 32] width 242 height 29
paste input "7807040062"
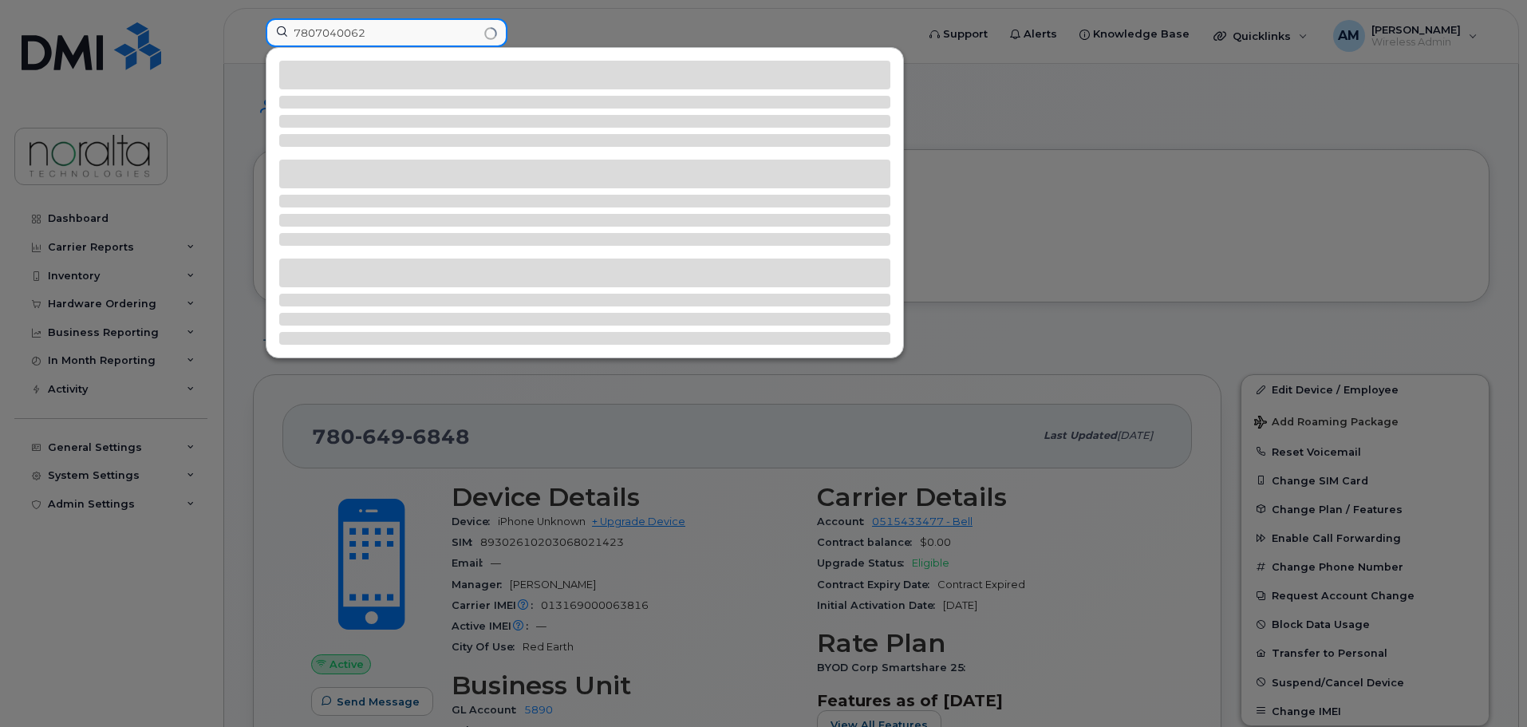
type input "7807040062"
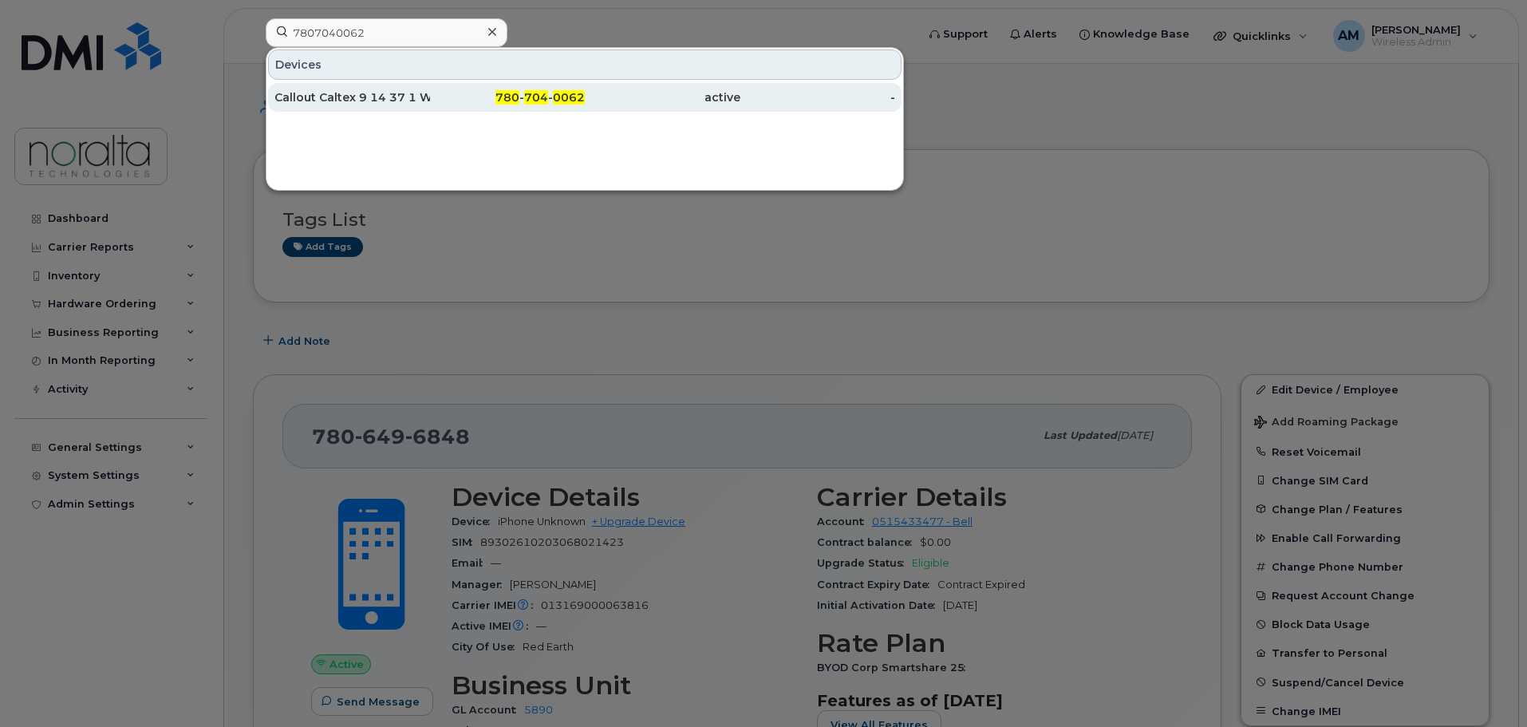
click at [382, 91] on div "Callout Caltex 9 14 37 1 W4" at bounding box center [352, 97] width 156 height 16
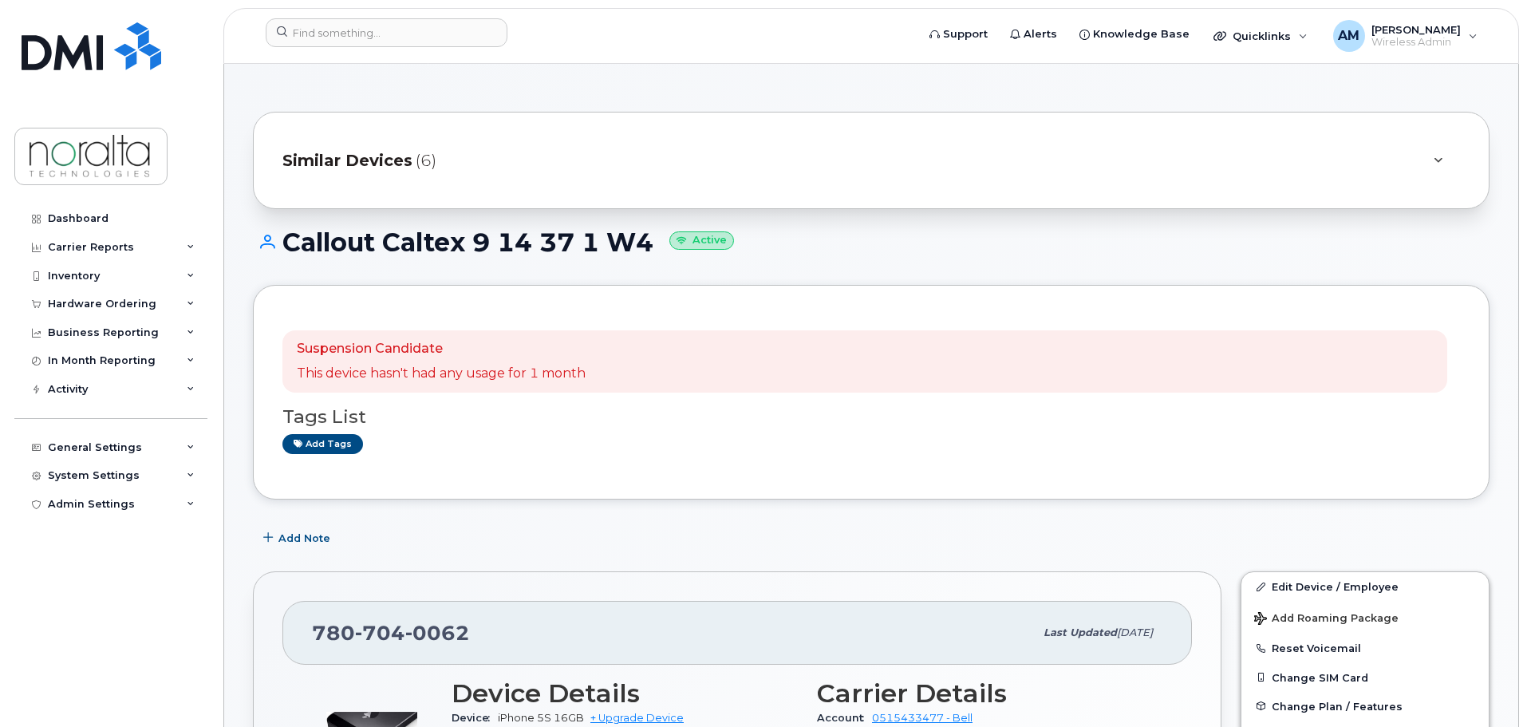
drag, startPoint x: 284, startPoint y: 240, endPoint x: 652, endPoint y: 236, distance: 367.7
click at [652, 236] on h1 "Callout Caltex 9 14 37 1 W4 Active" at bounding box center [871, 242] width 1236 height 28
copy h1 "Callout Caltex 9 14 37 1 W4"
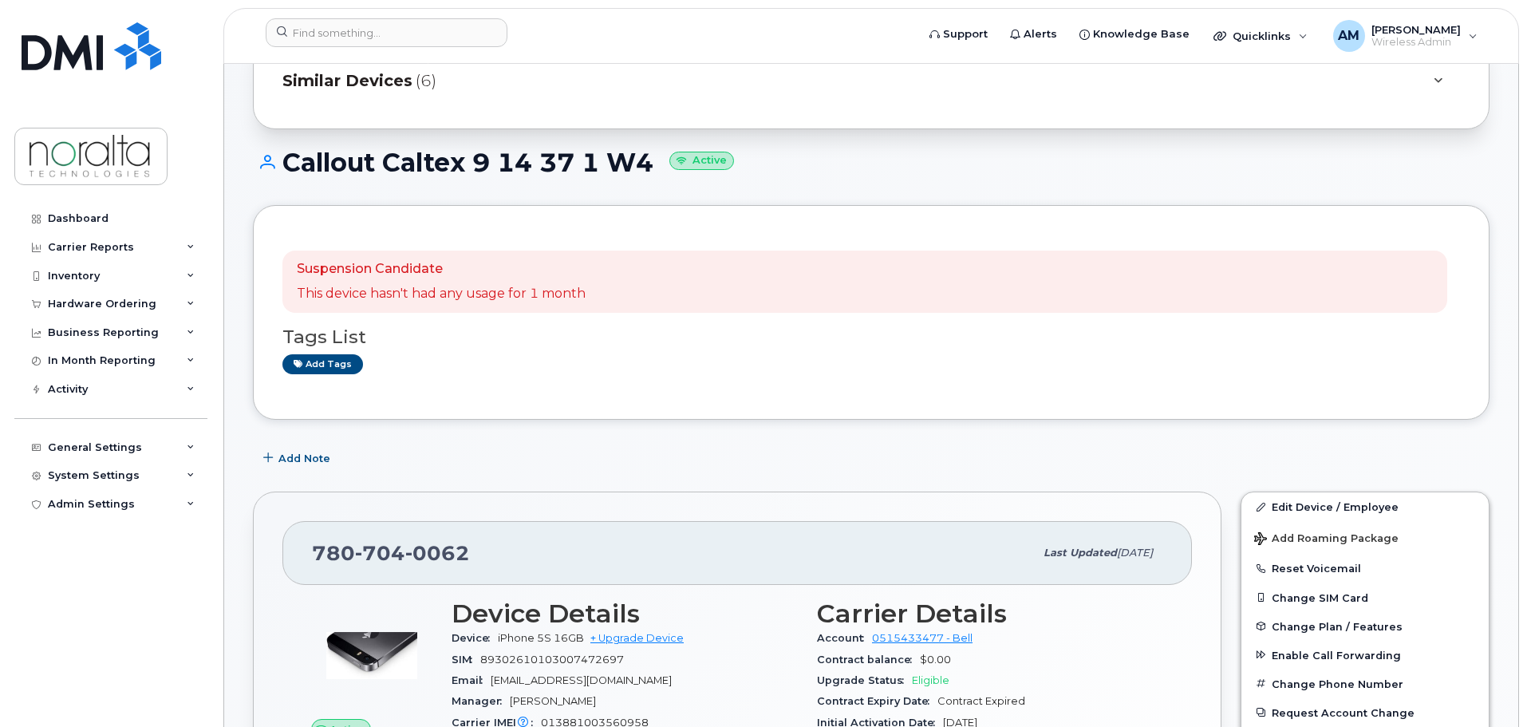
scroll to position [239, 0]
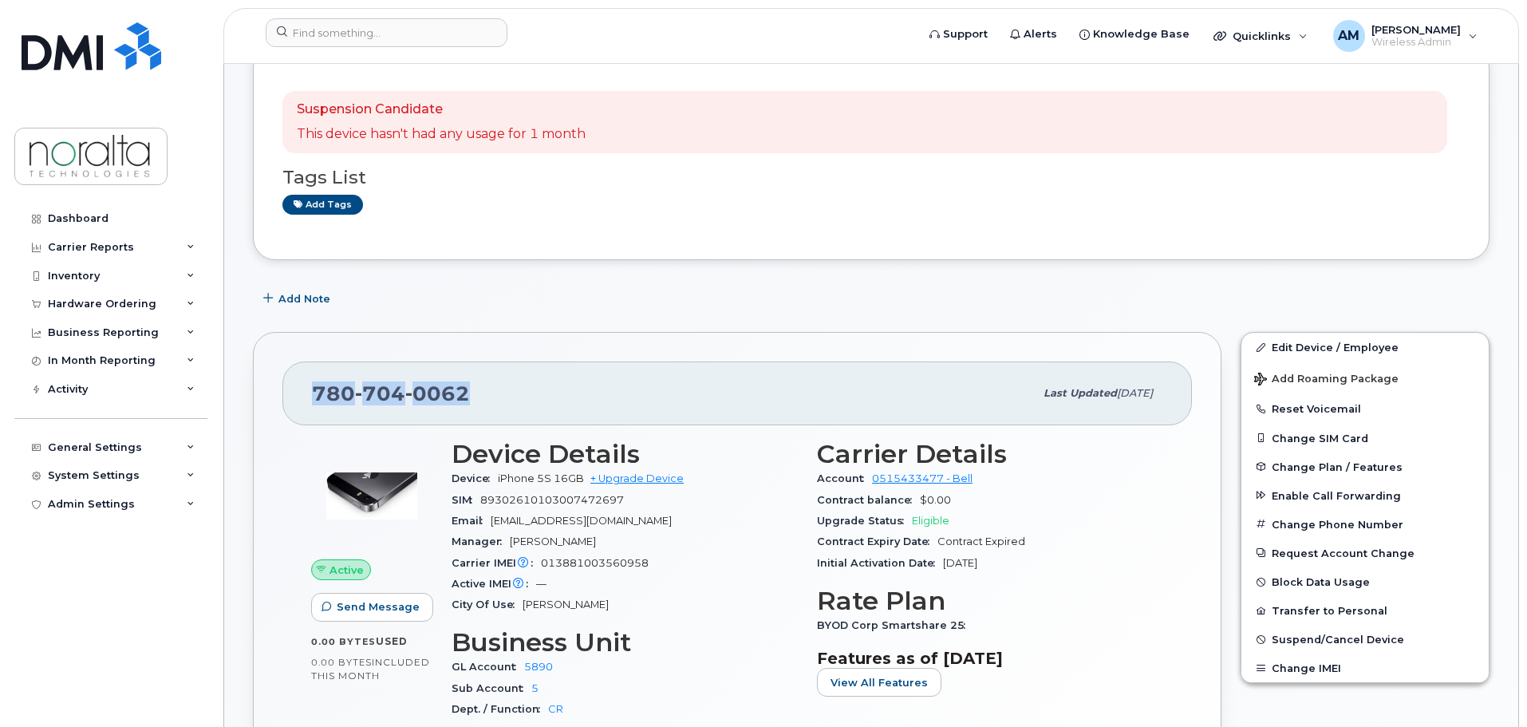
drag, startPoint x: 314, startPoint y: 393, endPoint x: 470, endPoint y: 393, distance: 155.5
click at [470, 393] on span "[PHONE_NUMBER]" at bounding box center [391, 393] width 158 height 24
copy span "[PHONE_NUMBER]"
